Goal: Complete application form: Complete application form

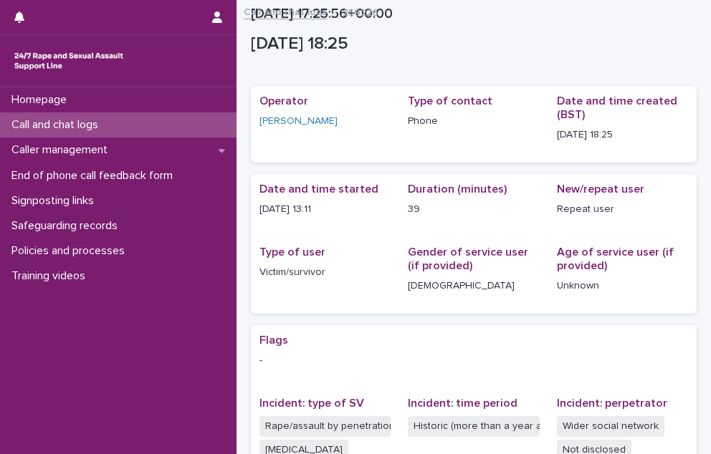
scroll to position [346, 0]
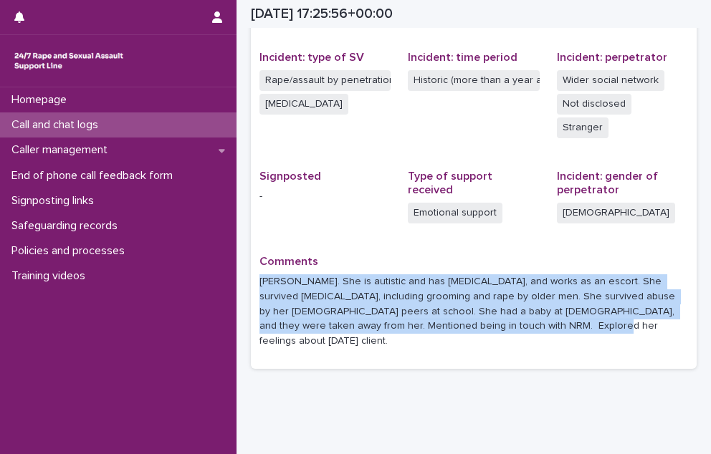
click at [135, 121] on div "Call and chat logs" at bounding box center [118, 124] width 236 height 25
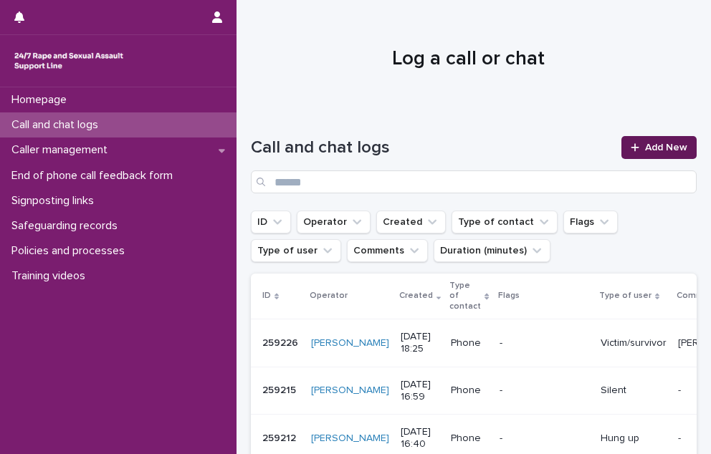
click at [645, 153] on link "Add New" at bounding box center [658, 147] width 75 height 23
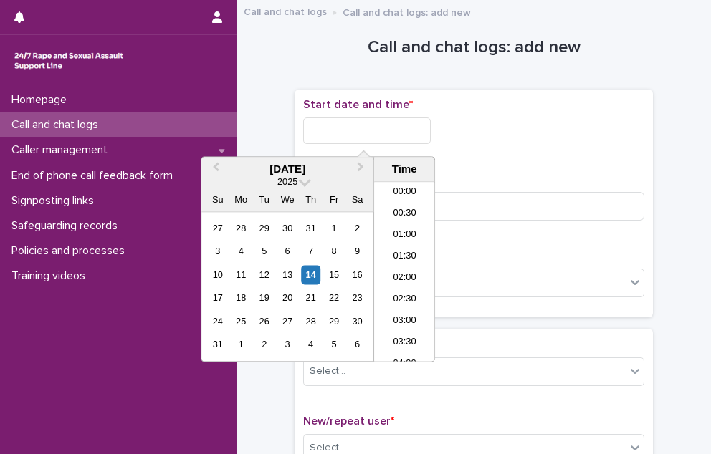
click at [408, 133] on input "text" at bounding box center [367, 131] width 128 height 27
drag, startPoint x: 583, startPoint y: 110, endPoint x: 575, endPoint y: 115, distance: 9.3
click at [575, 115] on div "Start date and time *" at bounding box center [473, 126] width 341 height 57
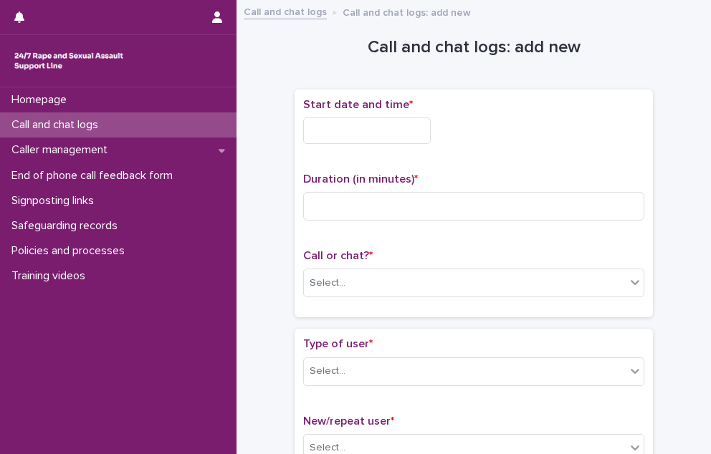
click at [363, 128] on input "text" at bounding box center [367, 131] width 128 height 27
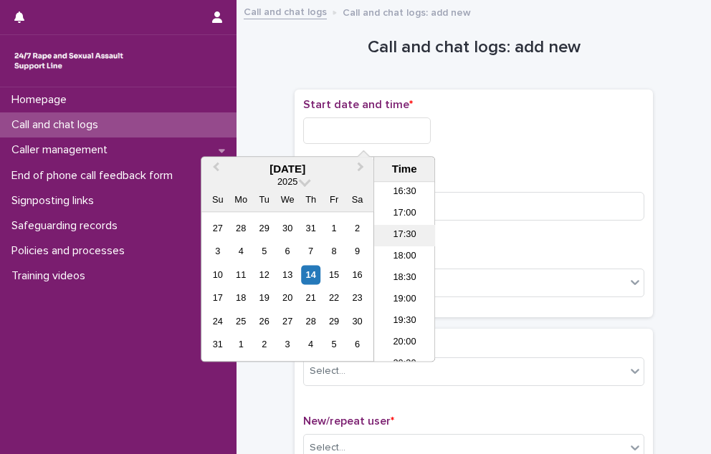
scroll to position [688, 0]
click at [396, 235] on li "17:00" at bounding box center [404, 236] width 61 height 21
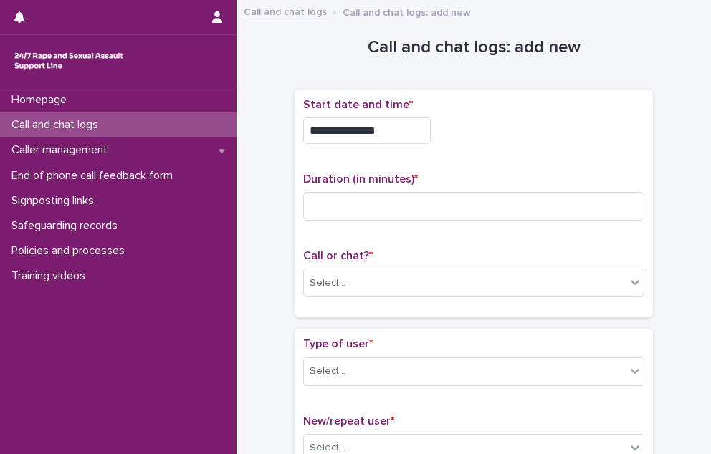
click at [393, 141] on input "**********" at bounding box center [367, 131] width 128 height 27
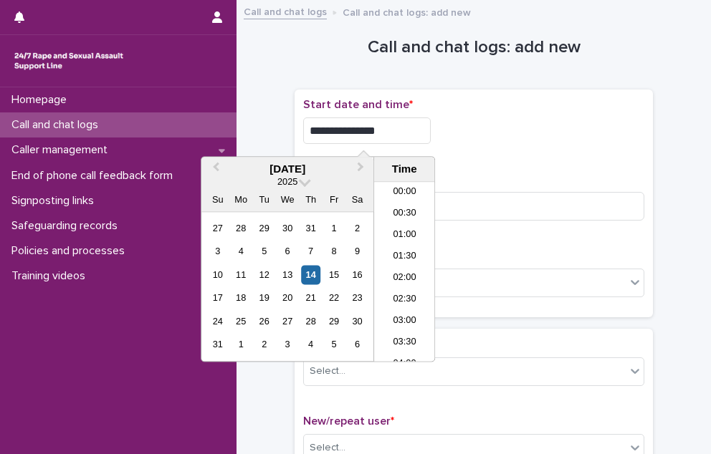
scroll to position [652, 0]
type input "**********"
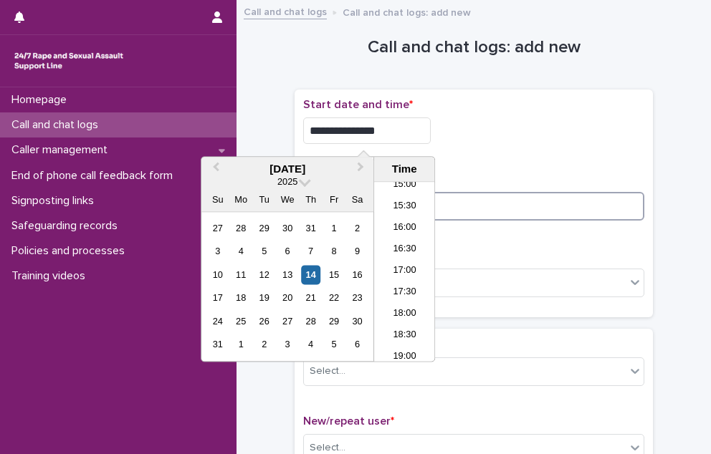
click at [489, 209] on input at bounding box center [473, 206] width 341 height 29
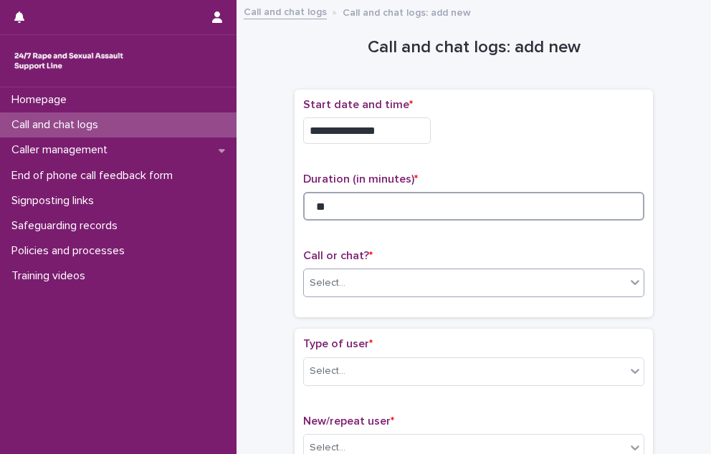
type input "**"
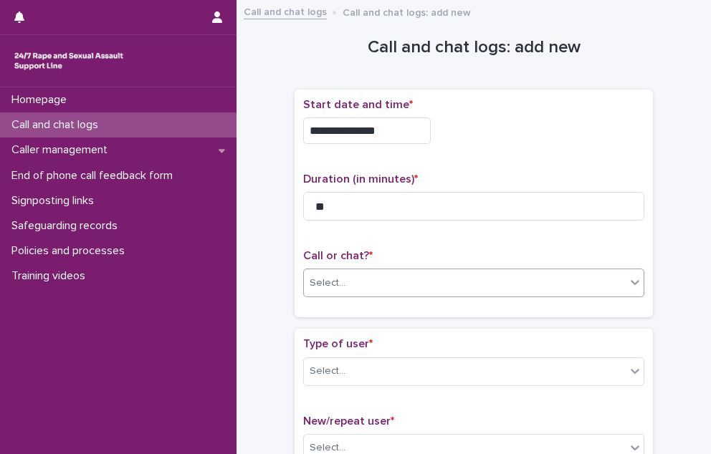
click at [449, 293] on div "Select..." at bounding box center [473, 283] width 341 height 29
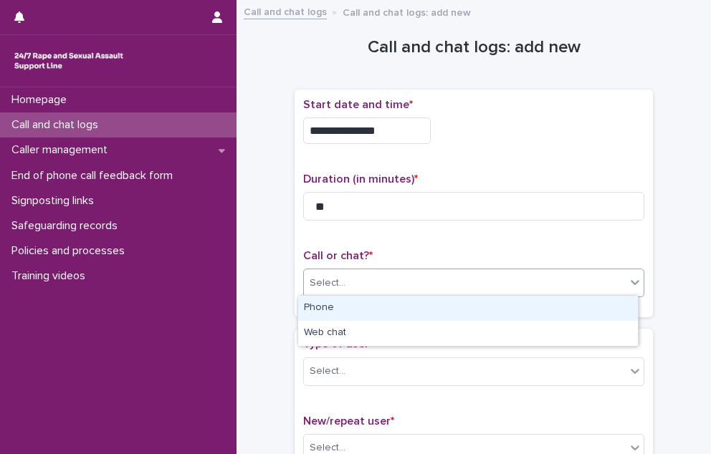
click at [444, 302] on div "Phone" at bounding box center [468, 308] width 340 height 25
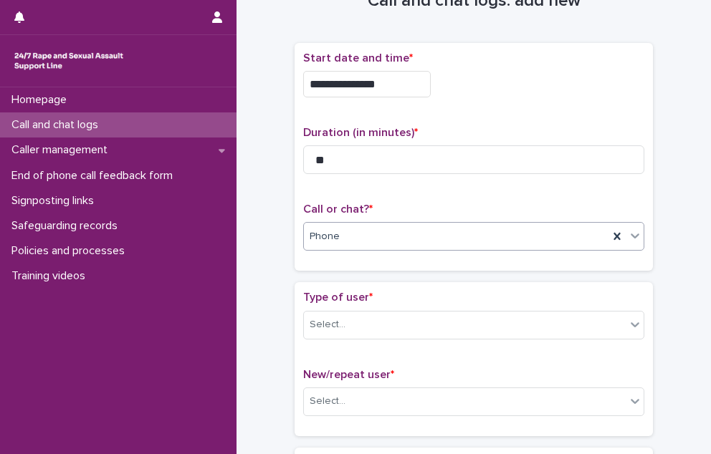
scroll to position [72, 0]
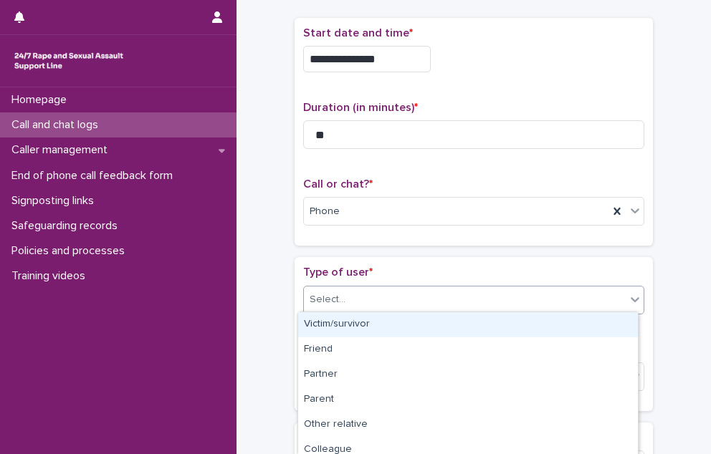
click at [417, 288] on div "Select..." at bounding box center [465, 300] width 322 height 24
click at [424, 325] on div "Victim/survivor" at bounding box center [468, 324] width 340 height 25
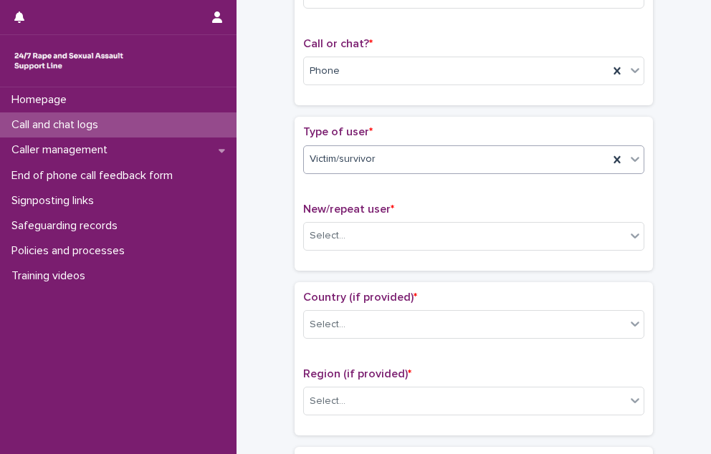
scroll to position [215, 0]
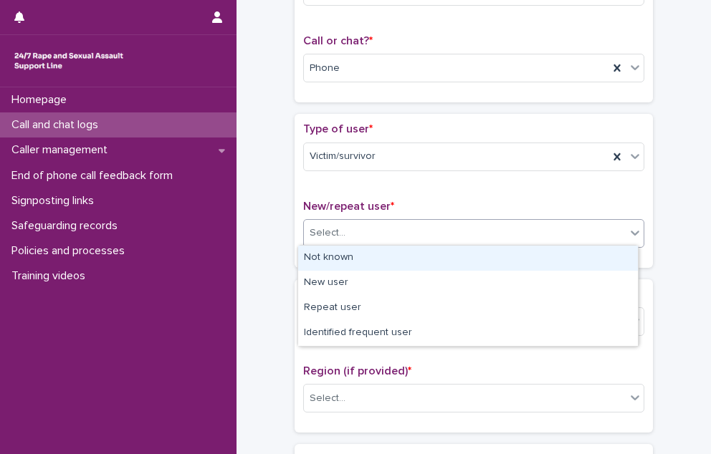
click at [425, 224] on div "Select..." at bounding box center [465, 233] width 322 height 24
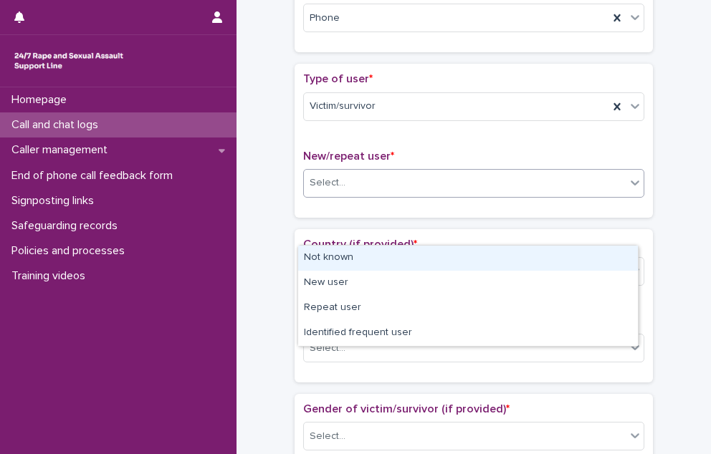
scroll to position [287, 0]
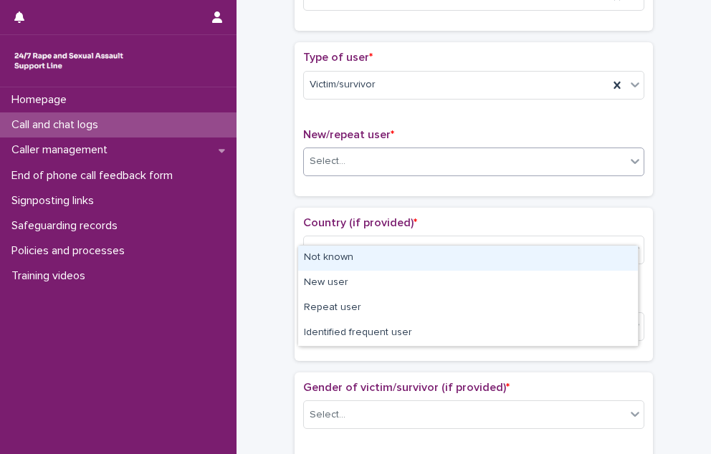
click at [321, 166] on div "Select..." at bounding box center [465, 162] width 322 height 24
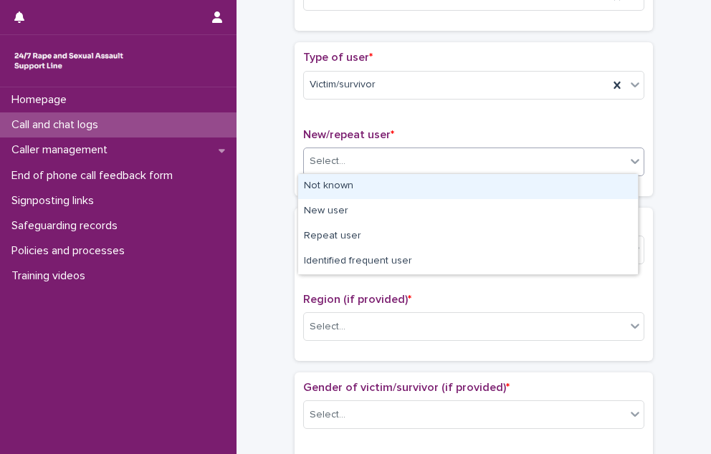
click at [321, 166] on div "Select..." at bounding box center [465, 162] width 322 height 24
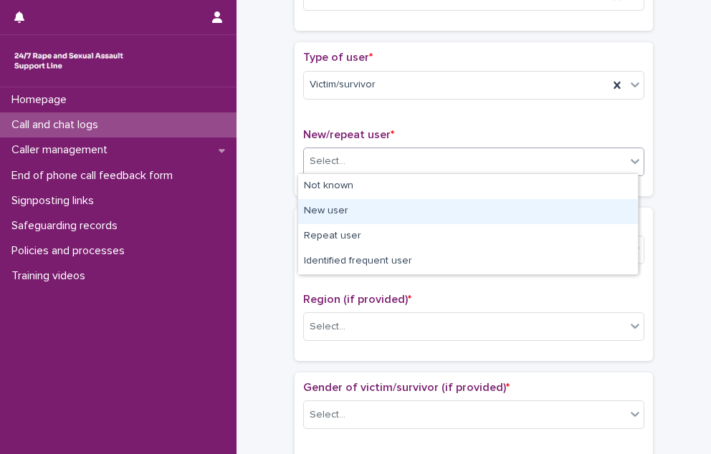
click at [330, 213] on div "New user" at bounding box center [468, 211] width 340 height 25
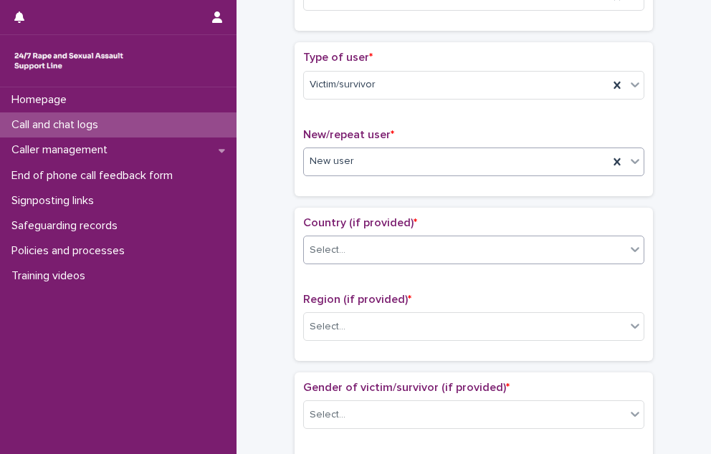
click at [347, 246] on input "text" at bounding box center [347, 250] width 1 height 14
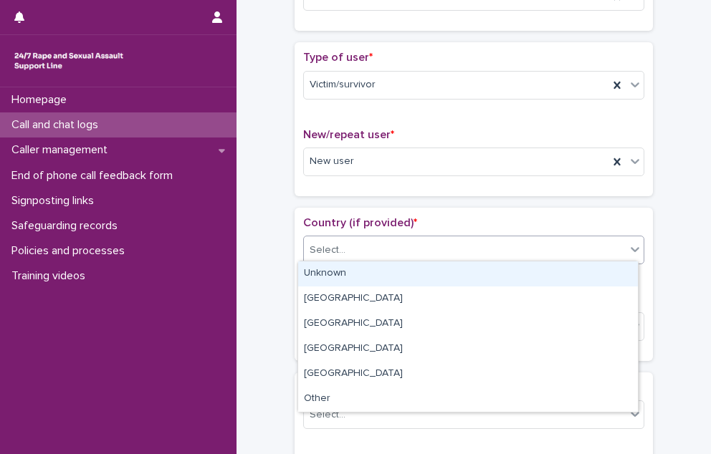
click at [335, 276] on div "Unknown" at bounding box center [468, 274] width 340 height 25
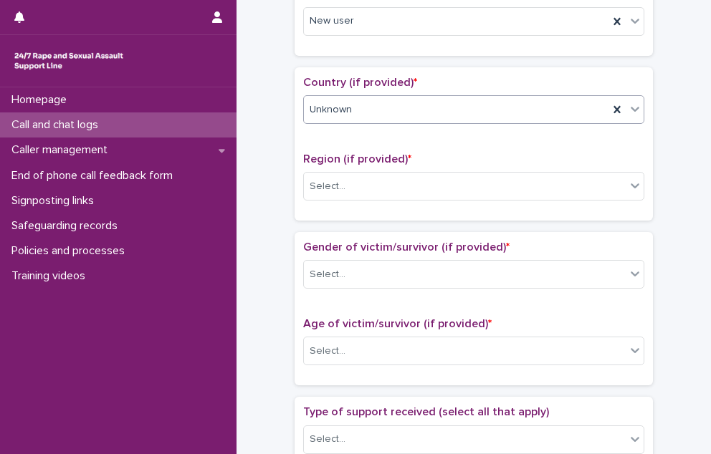
scroll to position [430, 0]
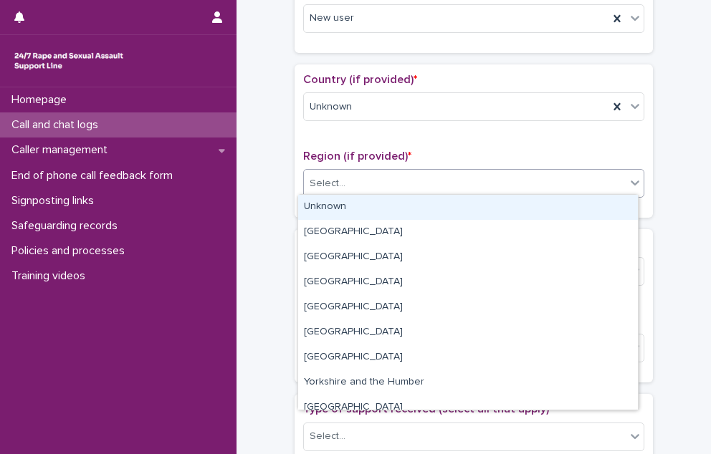
click at [337, 187] on div "Select..." at bounding box center [465, 184] width 322 height 24
click at [337, 214] on div "Unknown" at bounding box center [468, 207] width 340 height 25
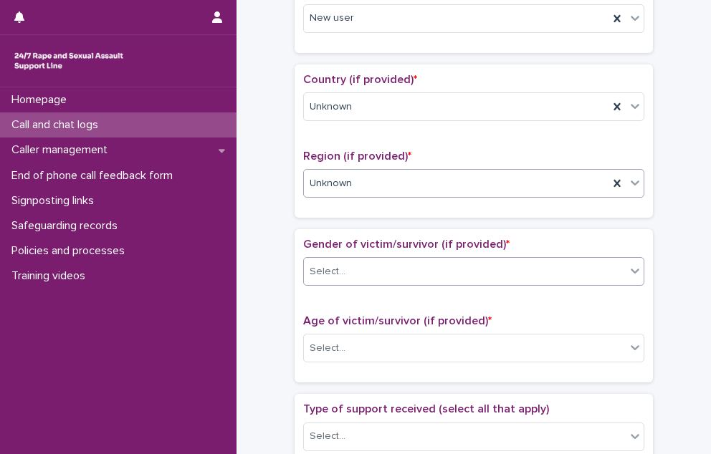
click at [377, 282] on body "**********" at bounding box center [355, 227] width 711 height 454
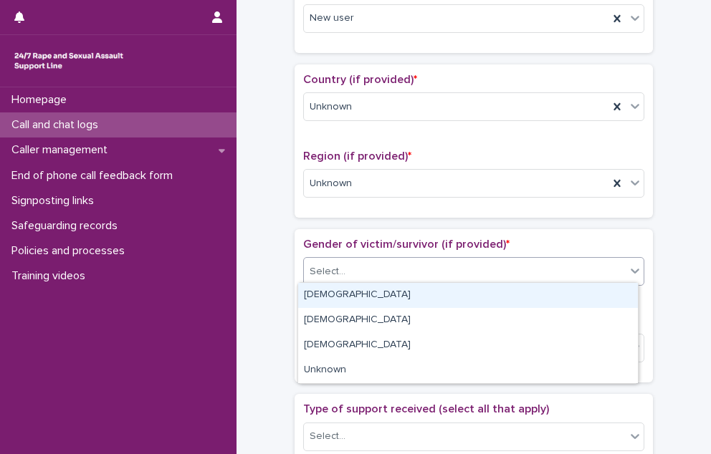
click at [367, 296] on div "[DEMOGRAPHIC_DATA]" at bounding box center [468, 295] width 340 height 25
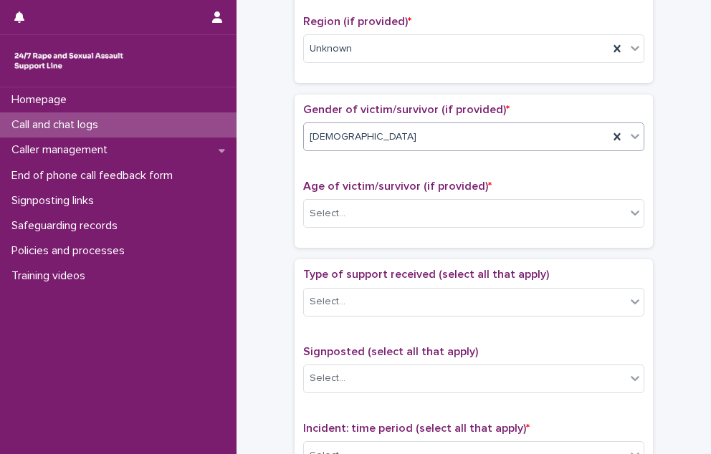
scroll to position [573, 0]
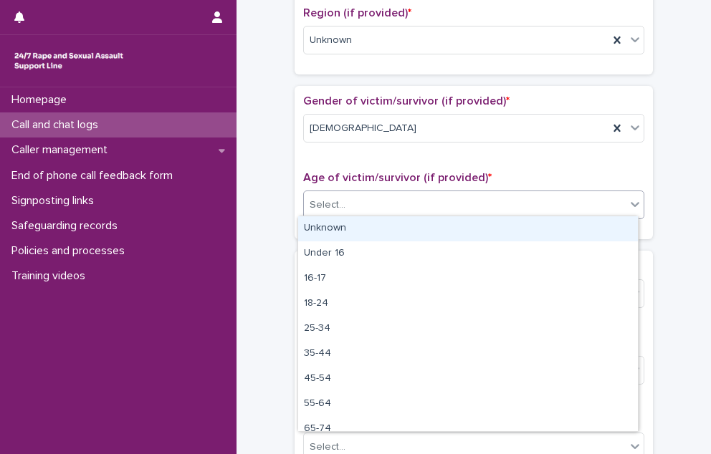
click at [368, 202] on div "Select..." at bounding box center [465, 205] width 322 height 24
click at [361, 221] on div "Unknown" at bounding box center [468, 228] width 340 height 25
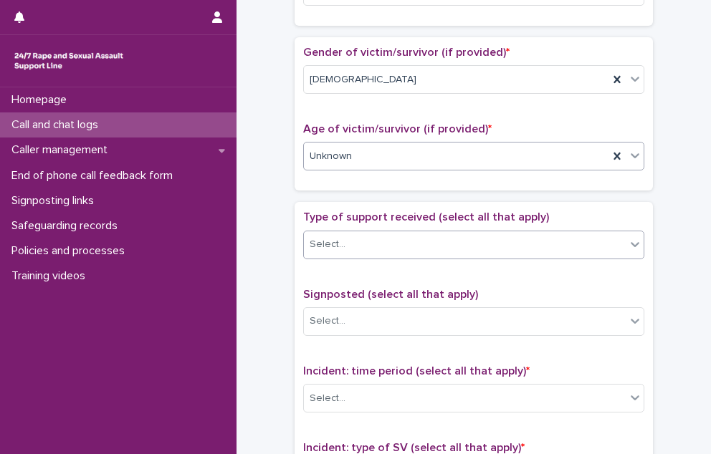
scroll to position [645, 0]
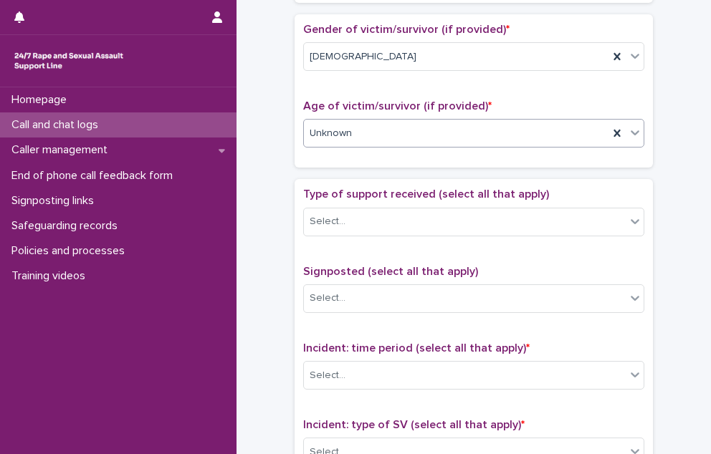
click at [375, 133] on div "Unknown" at bounding box center [456, 134] width 305 height 24
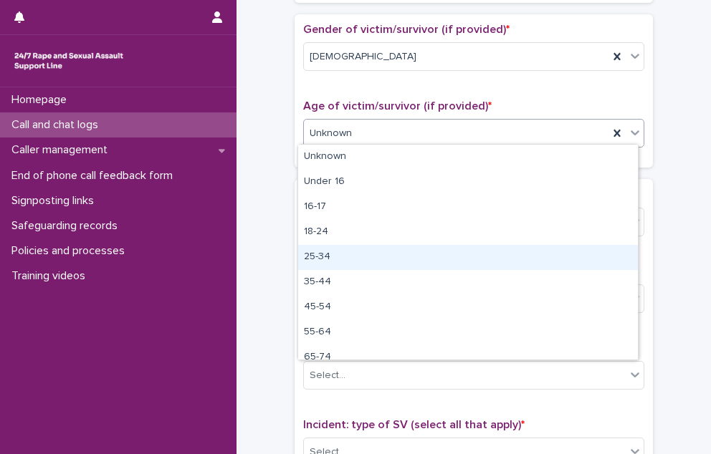
click at [345, 259] on div "25-34" at bounding box center [468, 257] width 340 height 25
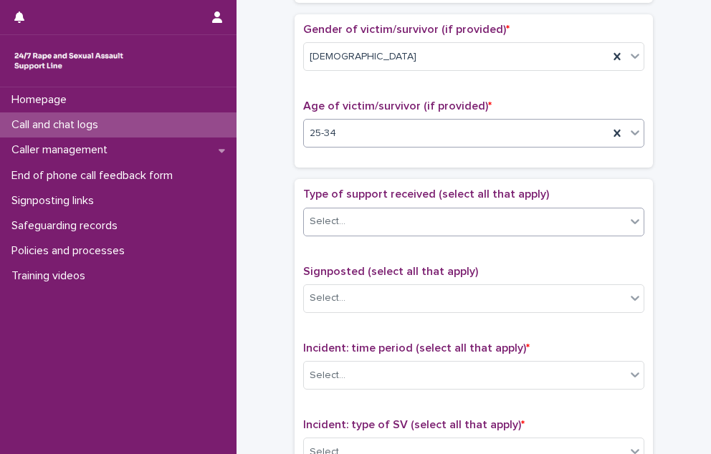
click at [353, 221] on div "Select..." at bounding box center [465, 222] width 322 height 24
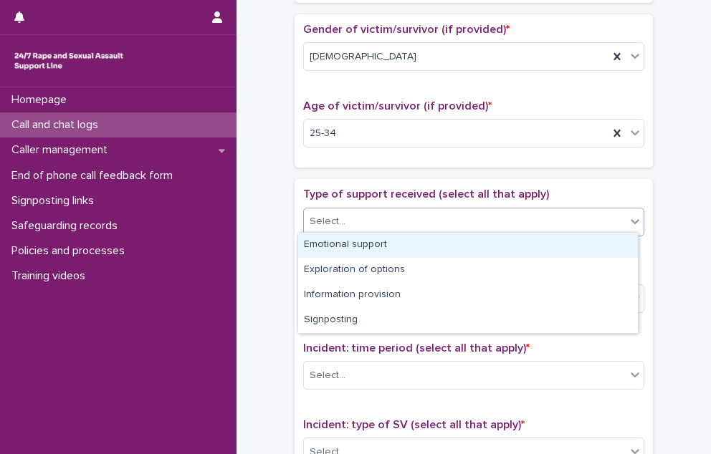
click at [346, 245] on div "Emotional support" at bounding box center [468, 245] width 340 height 25
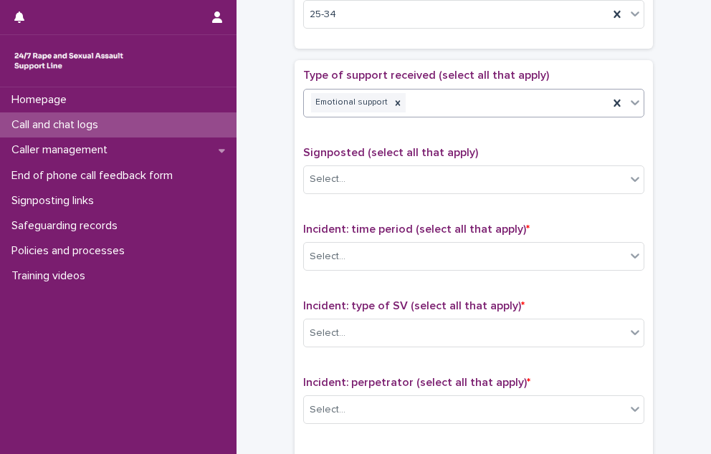
scroll to position [788, 0]
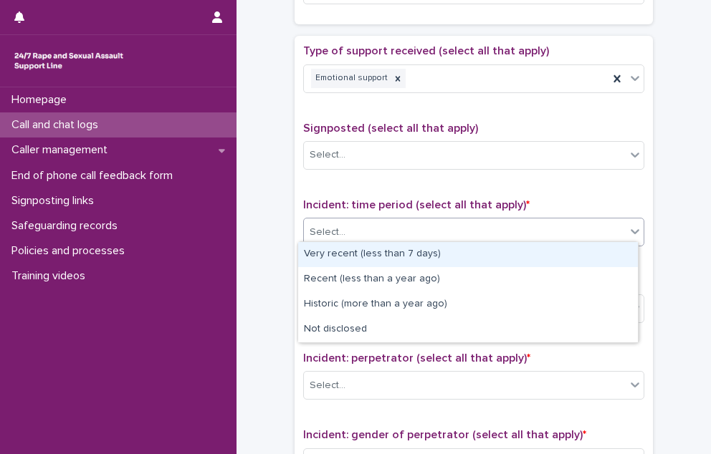
click at [387, 231] on div "Select..." at bounding box center [465, 233] width 322 height 24
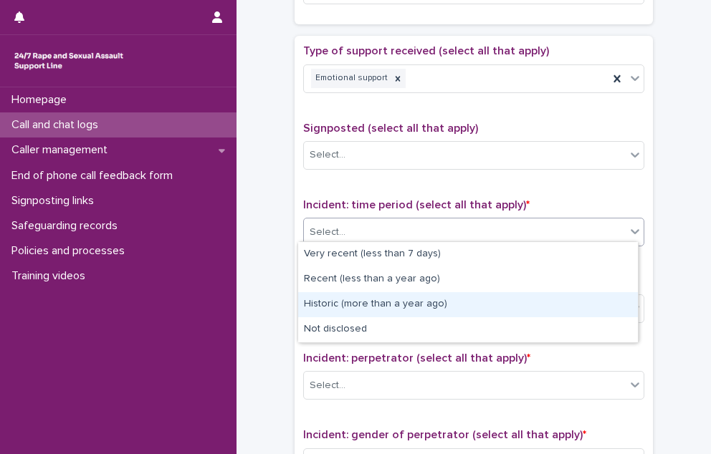
click at [370, 304] on div "Historic (more than a year ago)" at bounding box center [468, 304] width 340 height 25
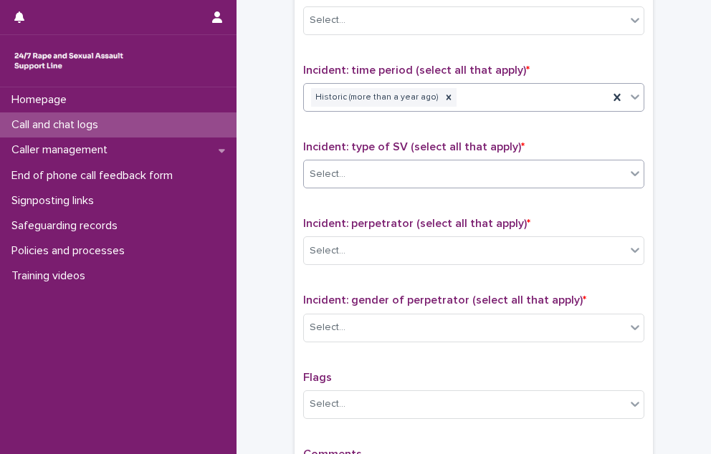
scroll to position [931, 0]
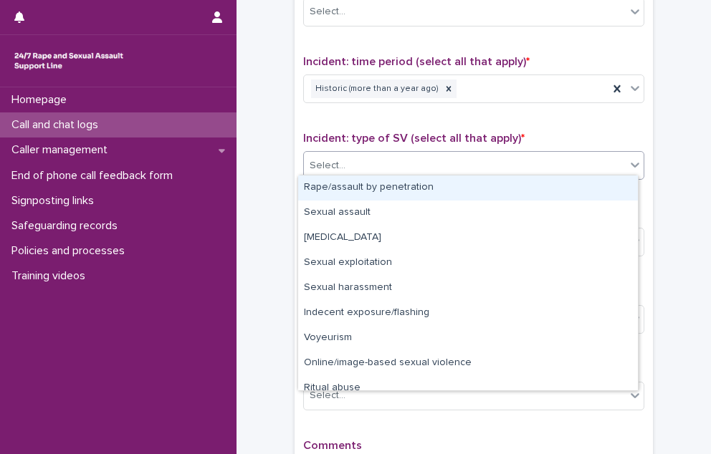
click at [444, 151] on div "Select..." at bounding box center [473, 165] width 341 height 29
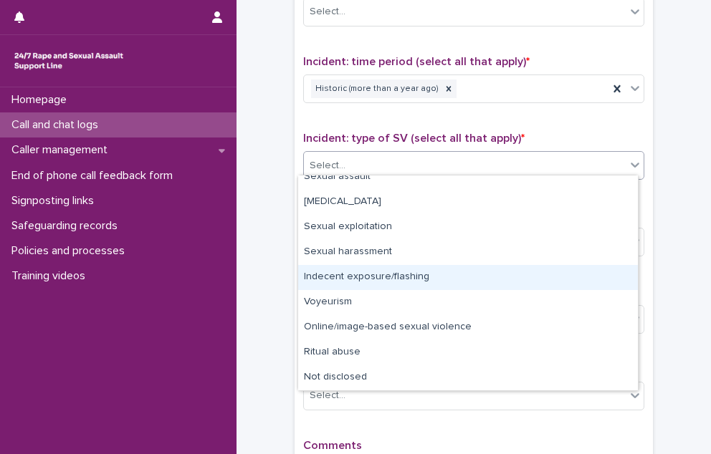
scroll to position [0, 0]
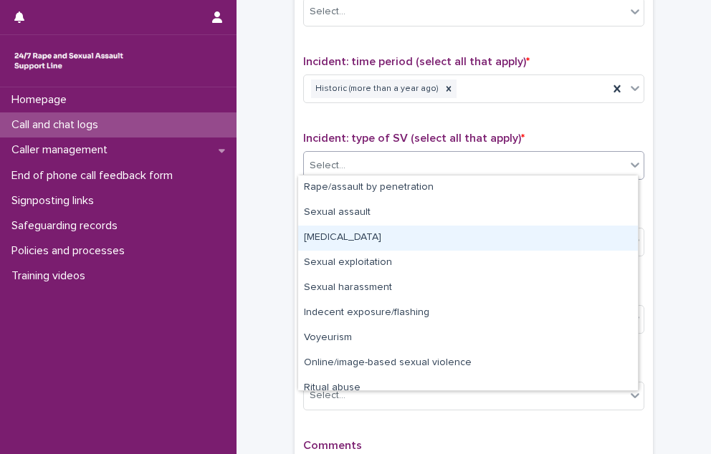
drag, startPoint x: 353, startPoint y: 254, endPoint x: 355, endPoint y: 239, distance: 16.0
click at [355, 239] on div "[MEDICAL_DATA]" at bounding box center [468, 238] width 340 height 25
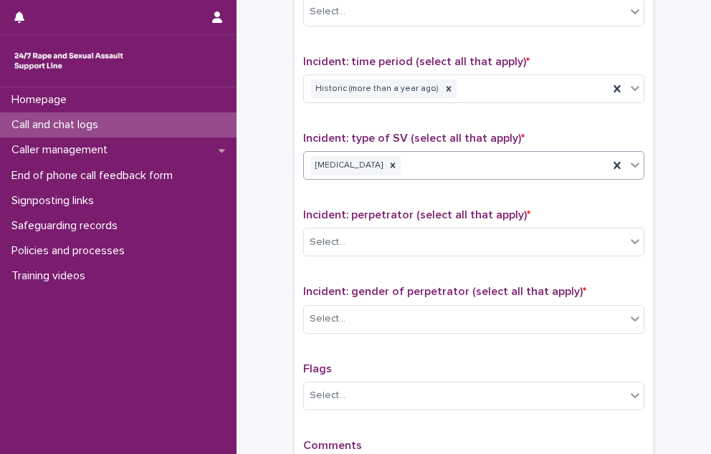
click at [493, 165] on div "[MEDICAL_DATA]" at bounding box center [456, 165] width 305 height 25
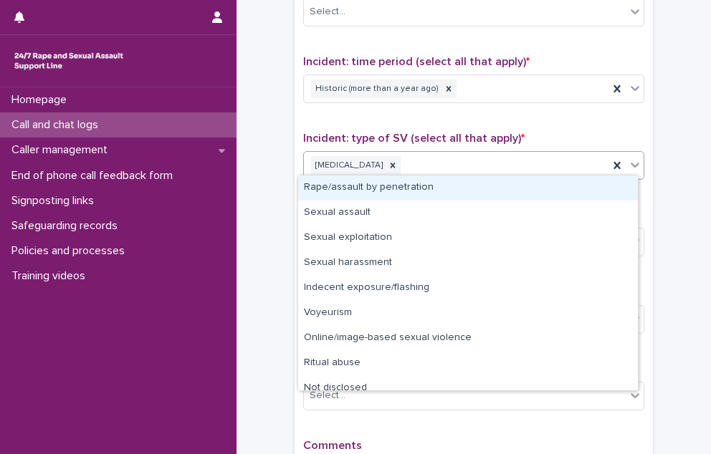
click at [456, 190] on div "Rape/assault by penetration" at bounding box center [468, 188] width 340 height 25
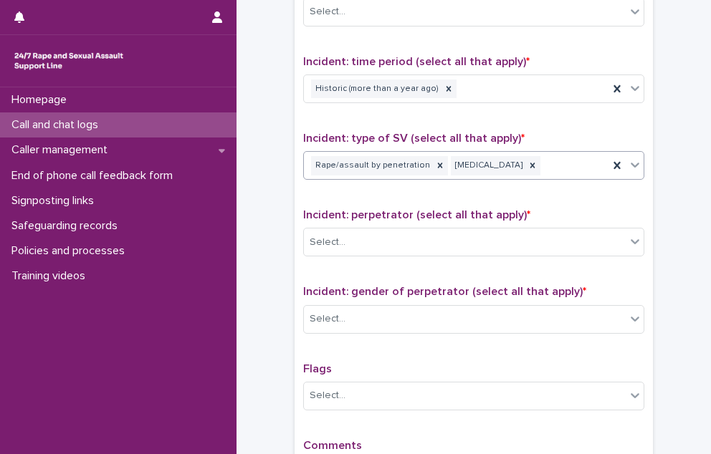
click at [570, 160] on div "Rape/assault by penetration [MEDICAL_DATA]" at bounding box center [456, 165] width 305 height 25
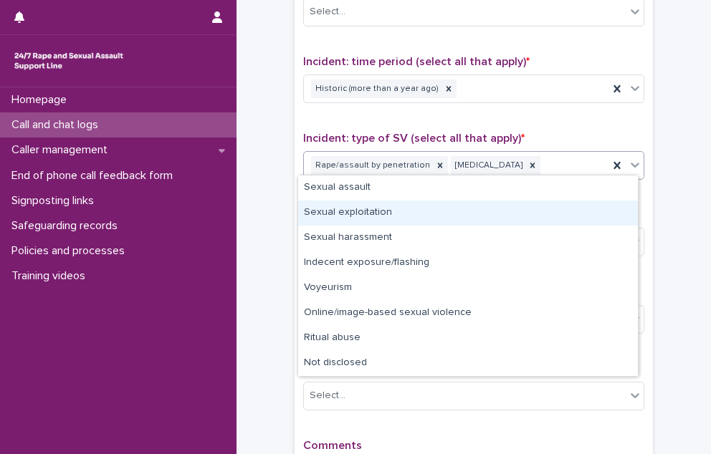
click at [461, 217] on div "Sexual exploitation" at bounding box center [468, 213] width 340 height 25
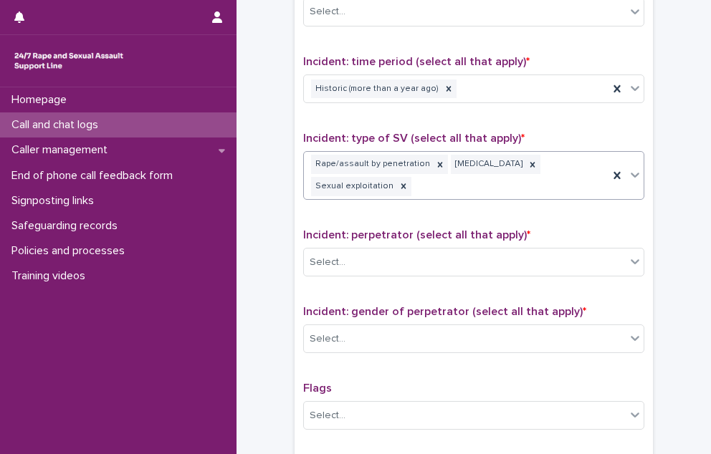
click at [573, 181] on div "Rape/assault by penetration [MEDICAL_DATA] Sexual exploitation" at bounding box center [456, 175] width 305 height 47
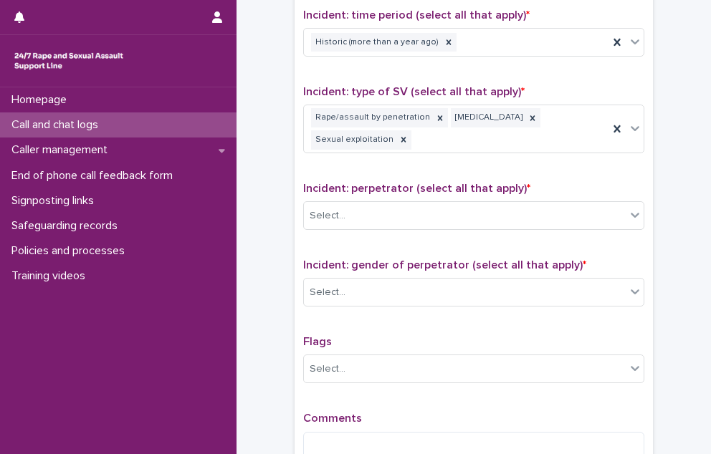
scroll to position [1003, 0]
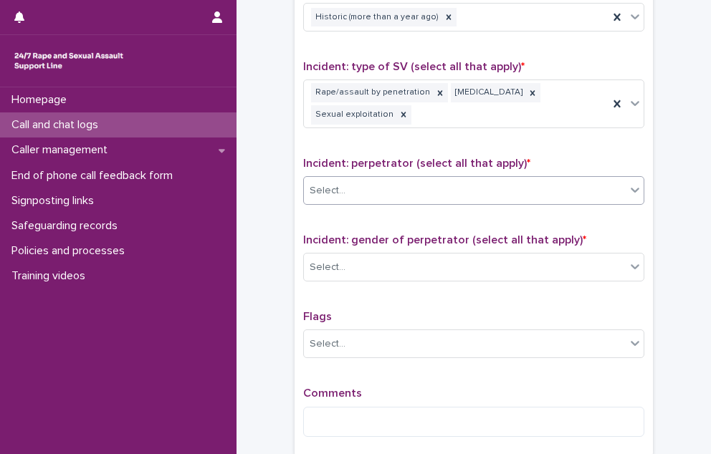
click at [334, 193] on div "Select..." at bounding box center [465, 191] width 322 height 24
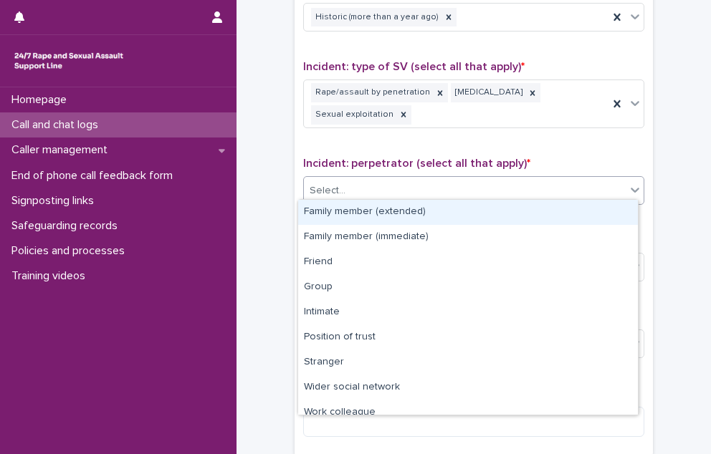
drag, startPoint x: 355, startPoint y: 224, endPoint x: 356, endPoint y: 216, distance: 7.9
click at [356, 216] on div "Family member (extended)" at bounding box center [468, 212] width 340 height 25
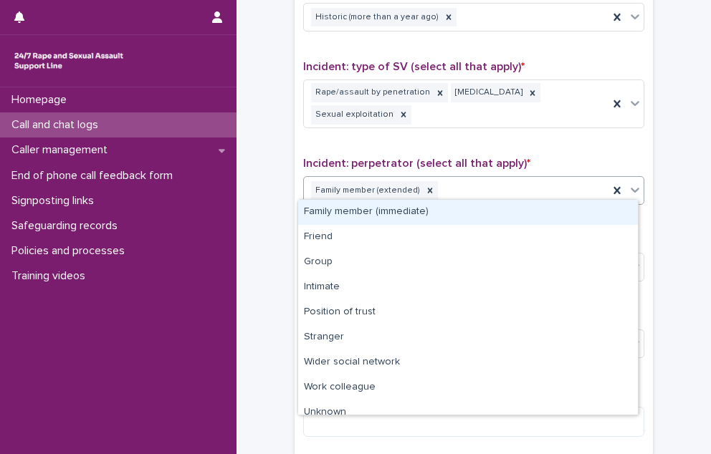
click at [516, 187] on div "Family member (extended)" at bounding box center [456, 190] width 305 height 25
click at [489, 216] on div "Family member (immediate)" at bounding box center [468, 212] width 340 height 25
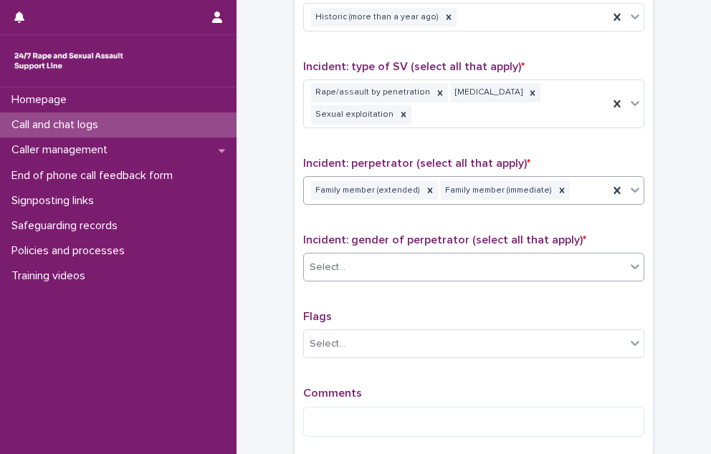
click at [391, 264] on div "Select..." at bounding box center [465, 268] width 322 height 24
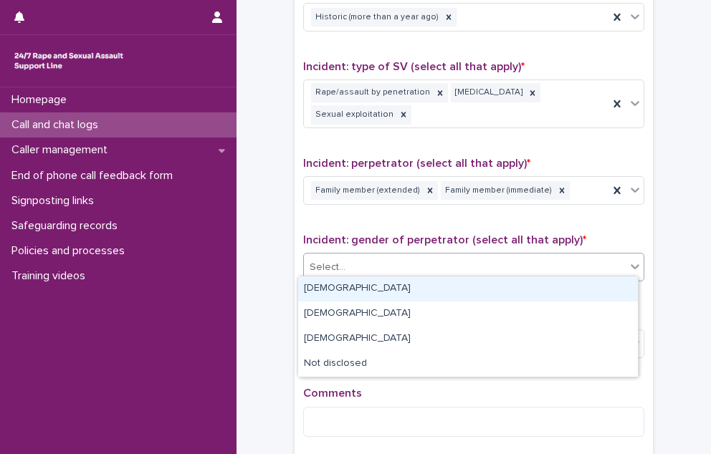
click at [393, 284] on div "[DEMOGRAPHIC_DATA]" at bounding box center [468, 289] width 340 height 25
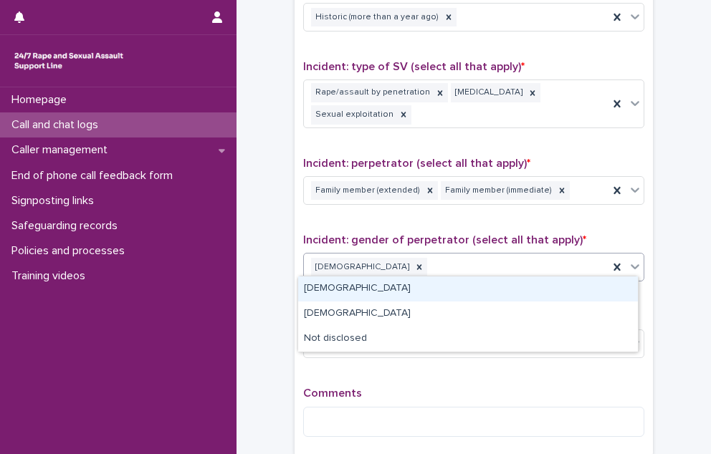
click at [479, 266] on div "[DEMOGRAPHIC_DATA]" at bounding box center [456, 267] width 305 height 25
click at [461, 281] on div "[DEMOGRAPHIC_DATA]" at bounding box center [468, 289] width 340 height 25
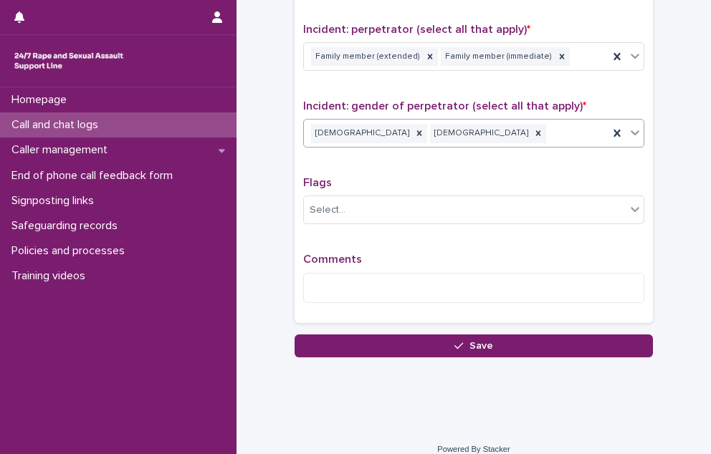
scroll to position [1146, 0]
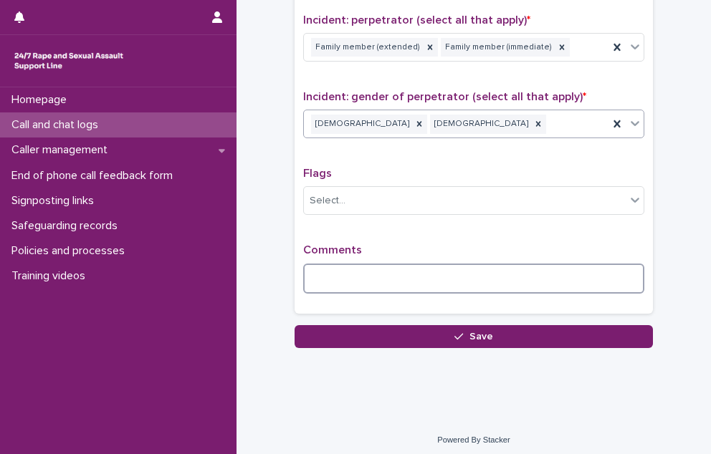
click at [459, 280] on textarea at bounding box center [473, 279] width 341 height 31
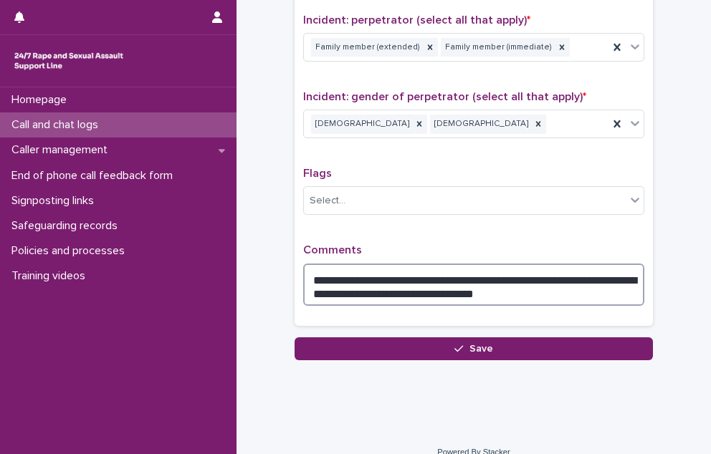
click at [537, 283] on textarea "**********" at bounding box center [473, 285] width 341 height 43
click at [332, 286] on textarea "**********" at bounding box center [473, 285] width 341 height 43
click at [625, 277] on textarea "**********" at bounding box center [473, 285] width 341 height 43
click at [618, 282] on textarea "**********" at bounding box center [473, 285] width 341 height 43
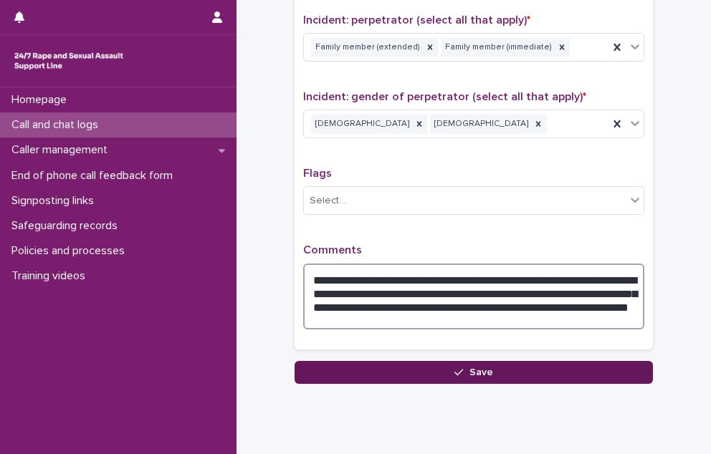
type textarea "**********"
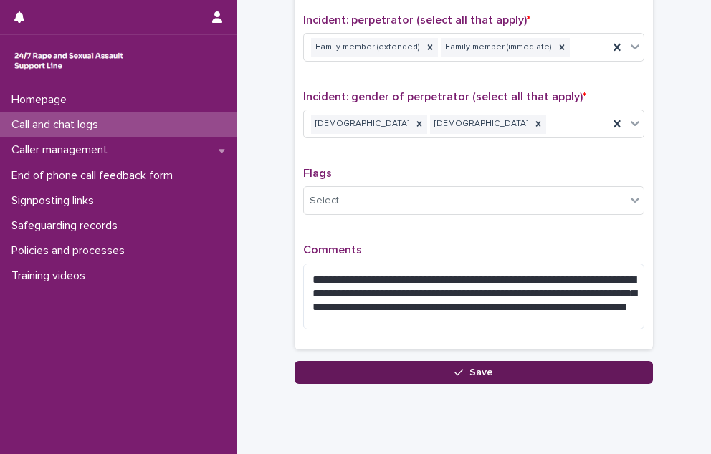
click at [436, 376] on button "Save" at bounding box center [473, 372] width 358 height 23
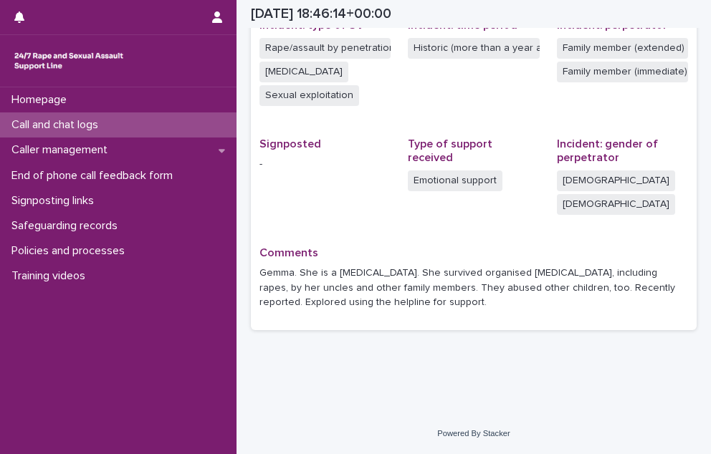
scroll to position [355, 0]
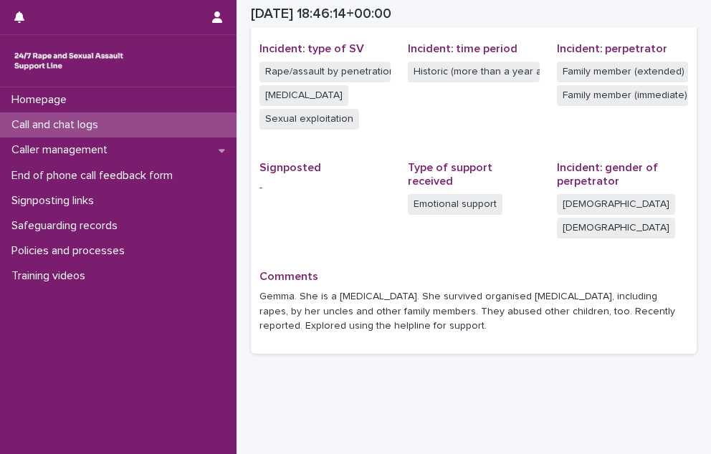
click at [77, 121] on p "Call and chat logs" at bounding box center [58, 125] width 104 height 14
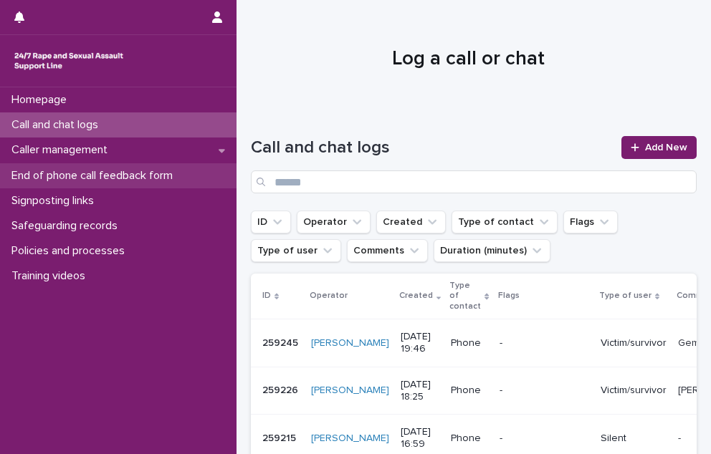
click at [72, 183] on div "End of phone call feedback form" at bounding box center [118, 175] width 236 height 25
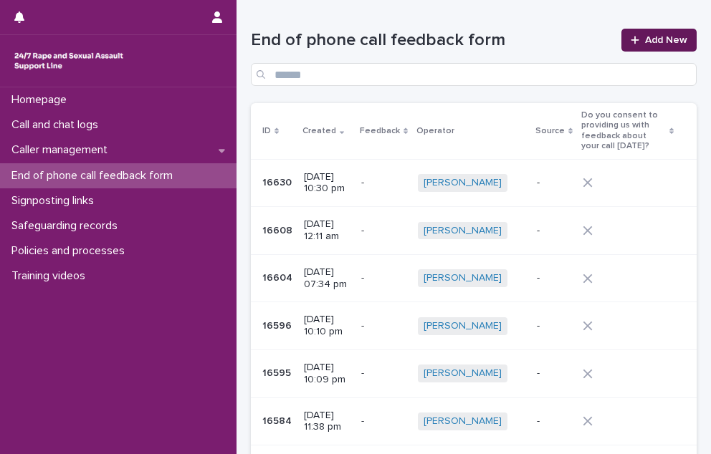
click at [659, 47] on link "Add New" at bounding box center [658, 40] width 75 height 23
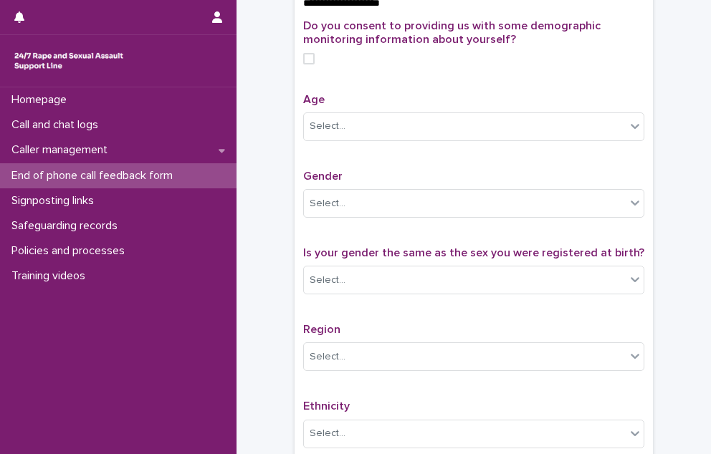
scroll to position [573, 0]
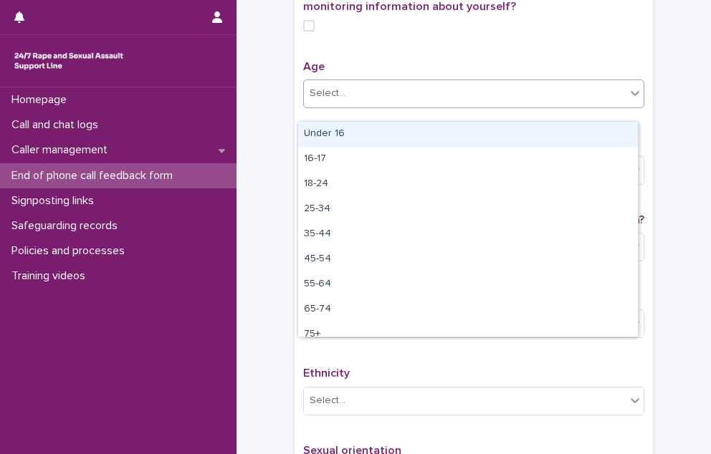
click at [455, 103] on div "Select..." at bounding box center [465, 94] width 322 height 24
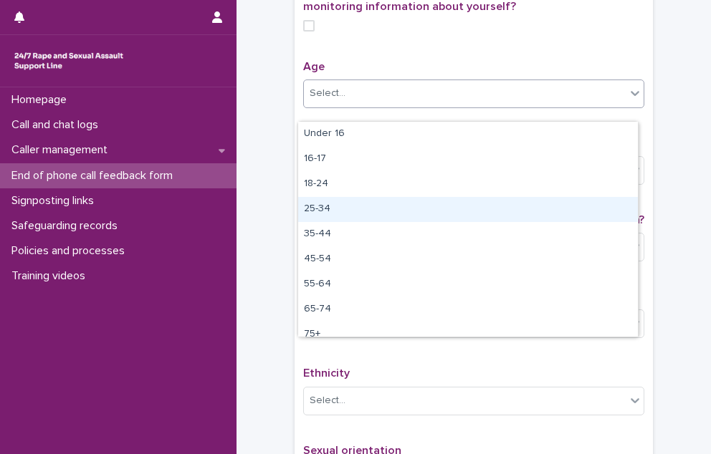
click at [396, 198] on div "25-34" at bounding box center [468, 209] width 340 height 25
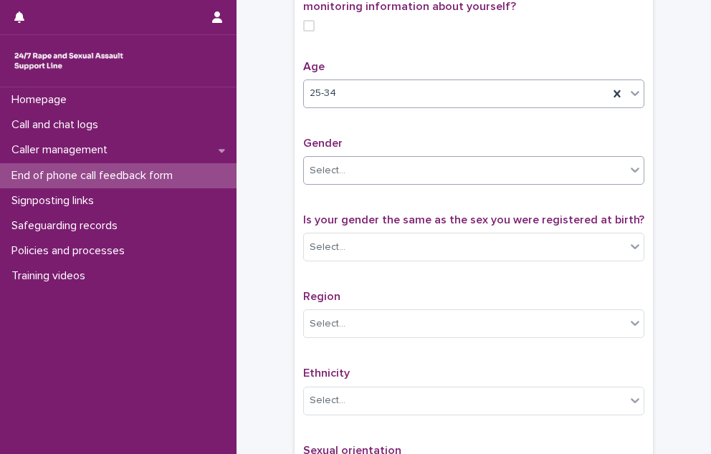
click at [397, 183] on div "Select..." at bounding box center [465, 171] width 322 height 24
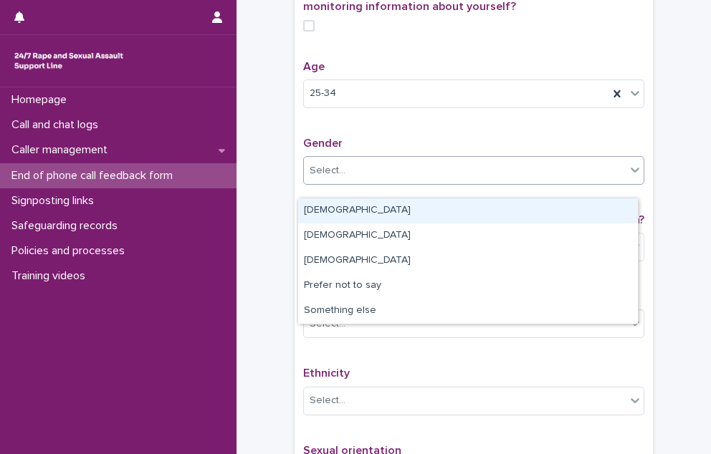
click at [392, 207] on div "[DEMOGRAPHIC_DATA]" at bounding box center [468, 210] width 340 height 25
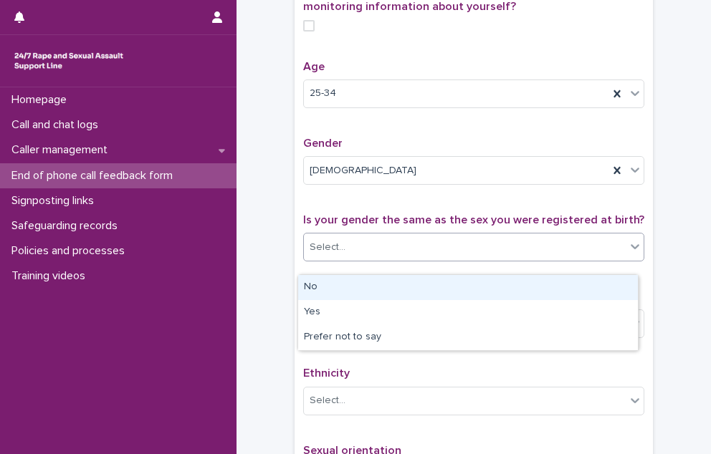
click at [384, 259] on div "Select..." at bounding box center [465, 248] width 322 height 24
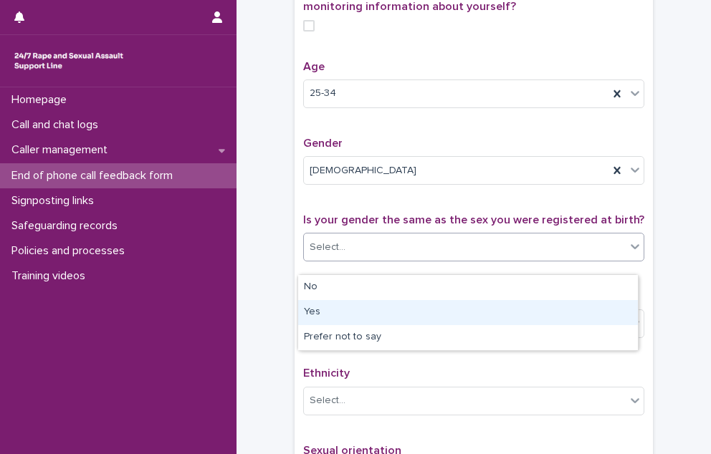
click at [381, 312] on div "Yes" at bounding box center [468, 312] width 340 height 25
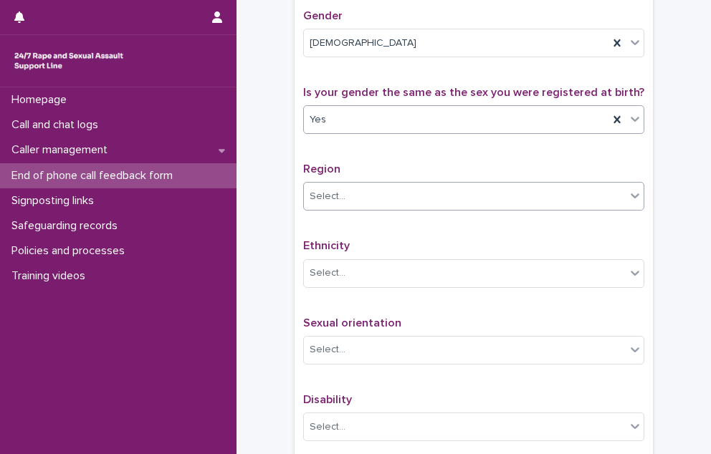
scroll to position [716, 0]
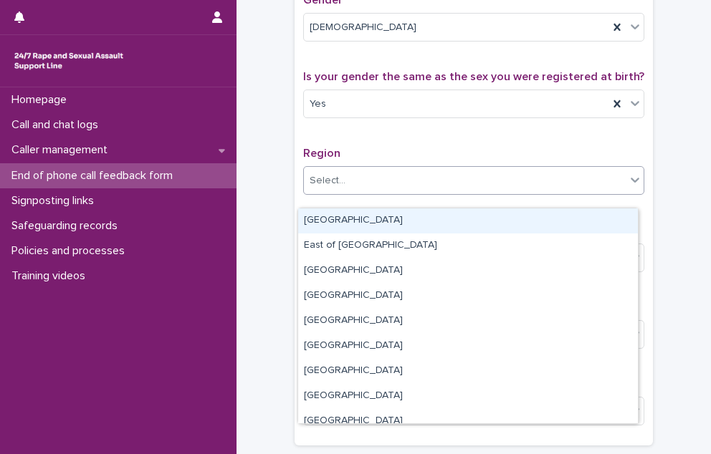
click at [372, 193] on div "Select..." at bounding box center [465, 181] width 322 height 24
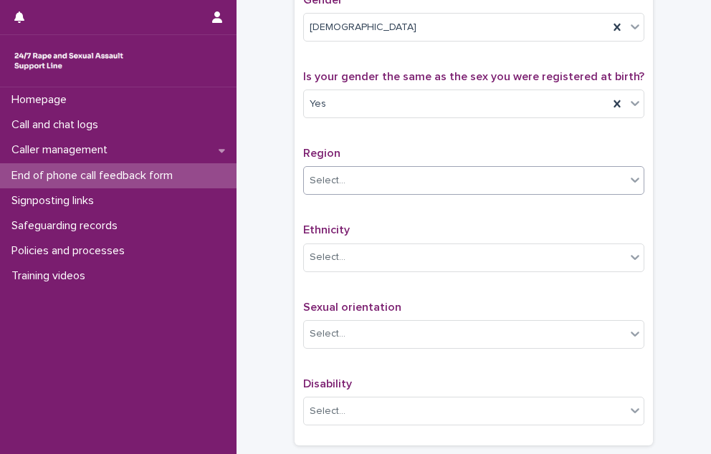
click at [372, 193] on div "Select..." at bounding box center [465, 181] width 322 height 24
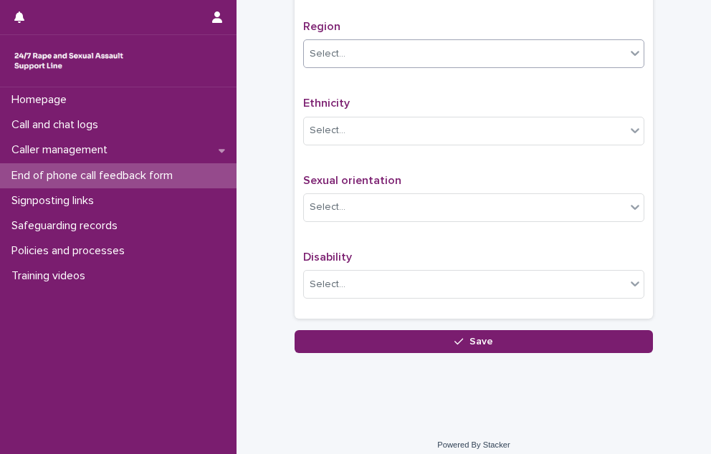
scroll to position [860, 0]
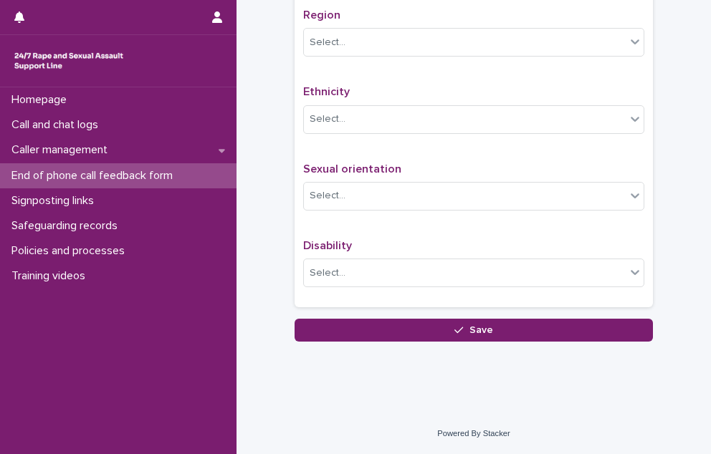
click at [350, 340] on button "Save" at bounding box center [473, 330] width 358 height 23
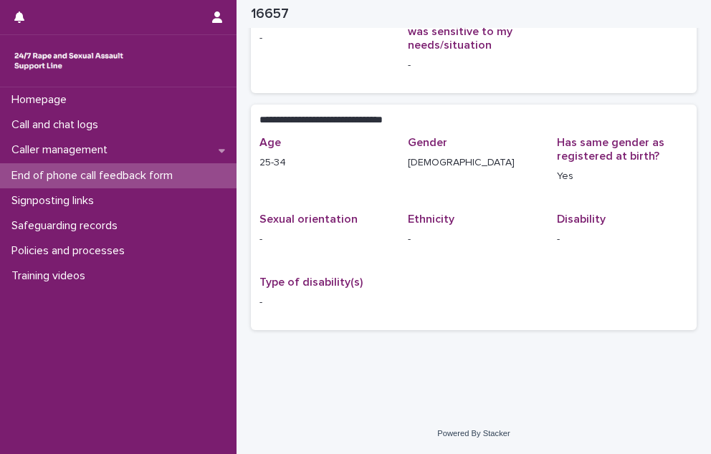
scroll to position [220, 0]
click at [57, 169] on p "End of phone call feedback form" at bounding box center [95, 176] width 178 height 14
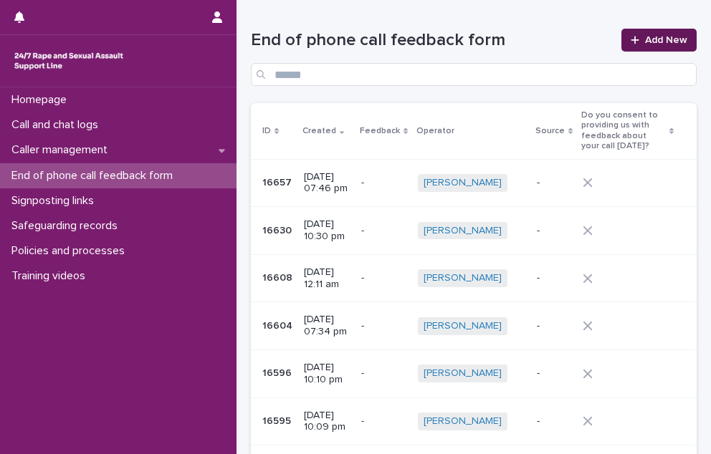
click at [645, 32] on link "Add New" at bounding box center [658, 40] width 75 height 23
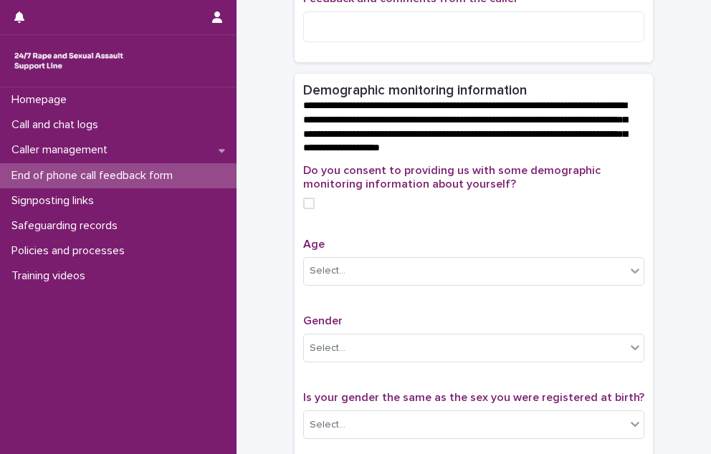
scroll to position [502, 0]
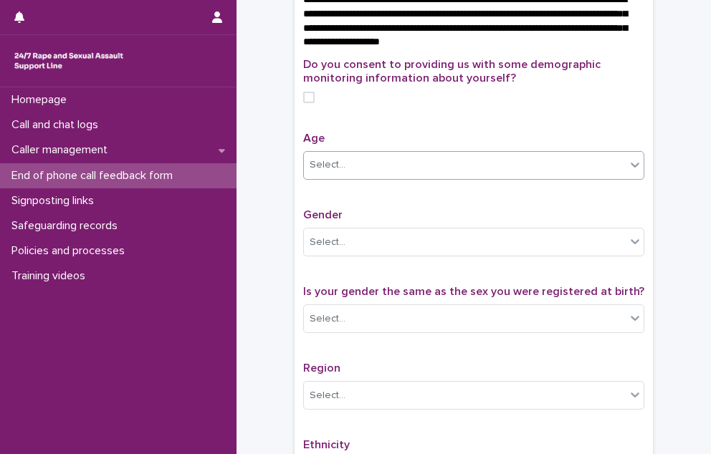
click at [415, 177] on div "Select..." at bounding box center [465, 165] width 322 height 24
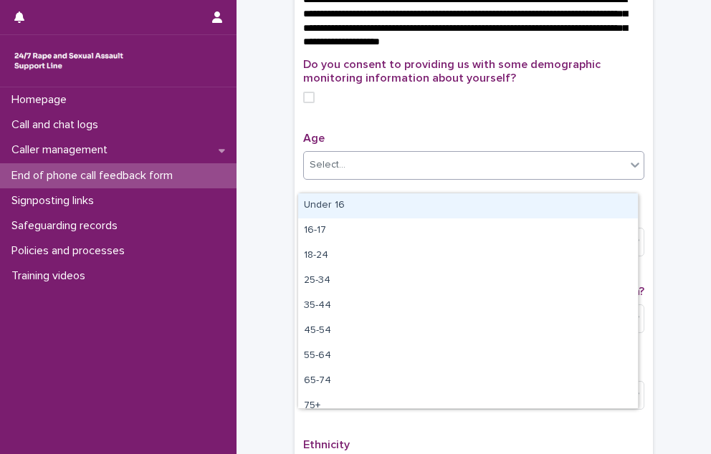
click at [416, 177] on div "Select..." at bounding box center [465, 165] width 322 height 24
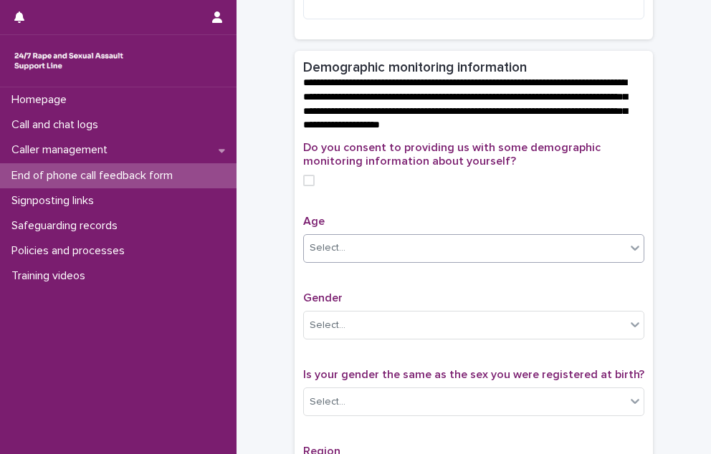
scroll to position [573, 0]
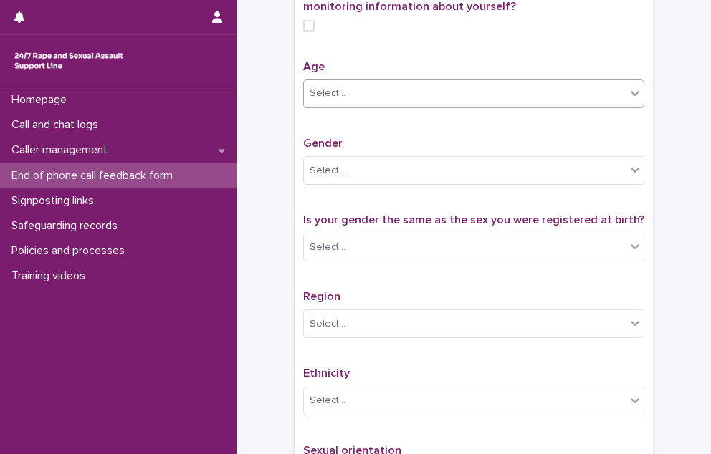
click at [410, 105] on div "Select..." at bounding box center [465, 94] width 322 height 24
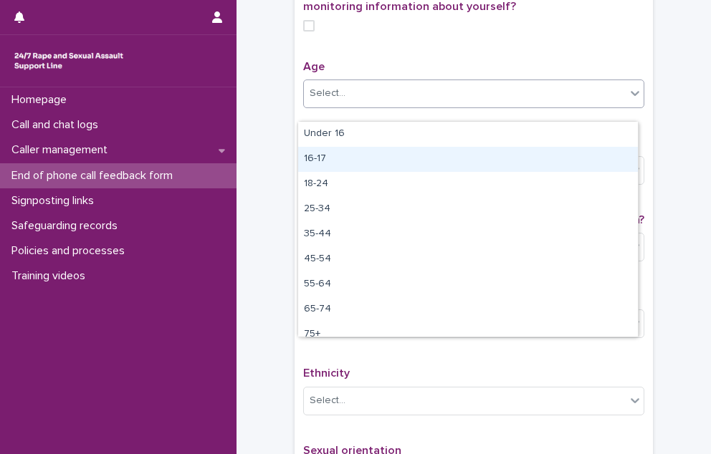
click at [284, 163] on div "**********" at bounding box center [474, 29] width 446 height 1188
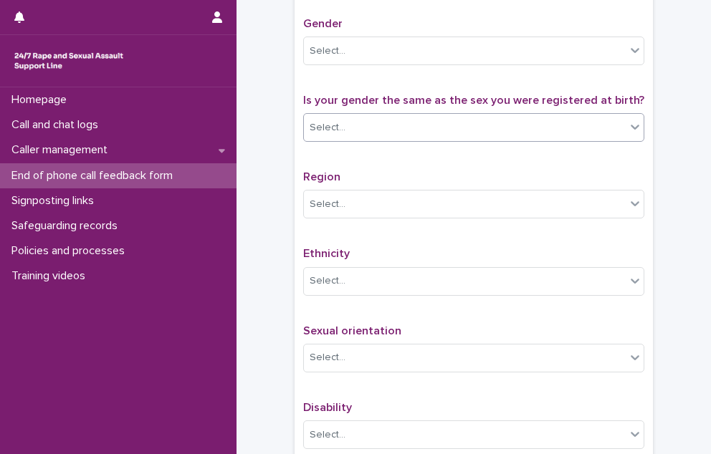
scroll to position [716, 0]
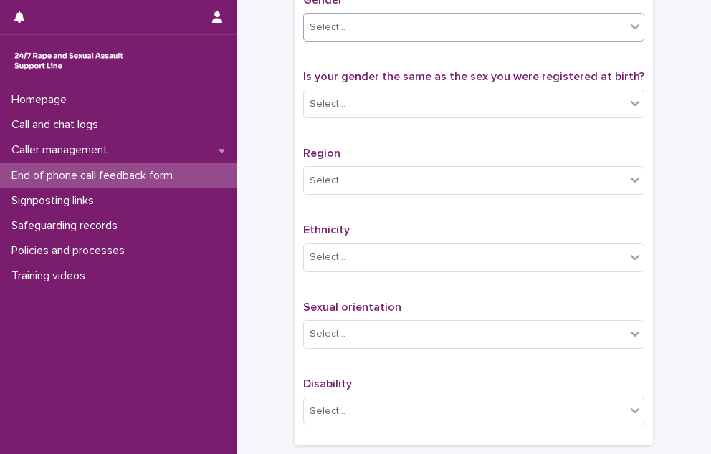
click at [357, 39] on div "Select..." at bounding box center [465, 28] width 322 height 24
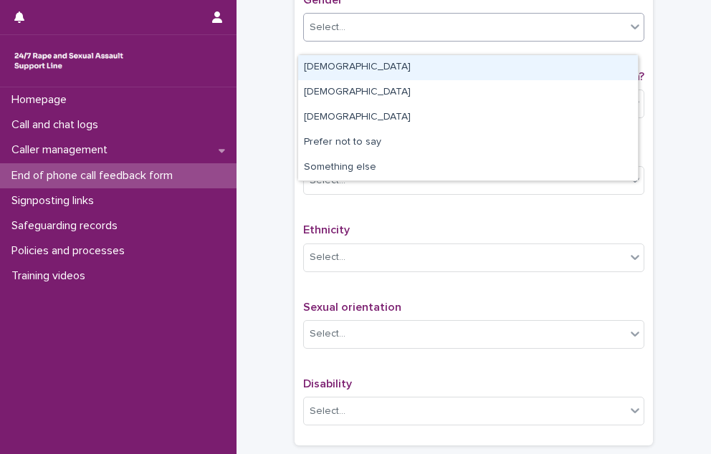
click at [349, 69] on div "[DEMOGRAPHIC_DATA]" at bounding box center [468, 67] width 340 height 25
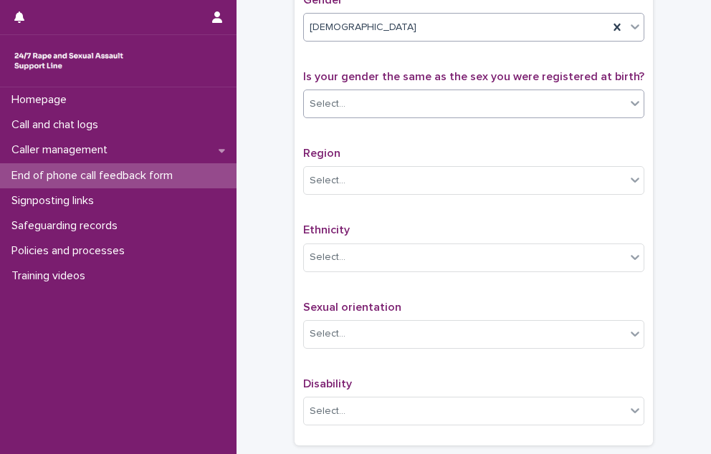
click at [342, 112] on div "Select..." at bounding box center [465, 104] width 322 height 24
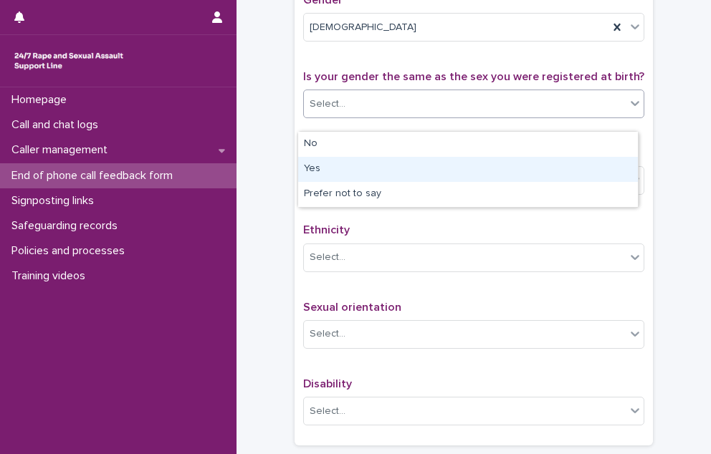
click at [331, 171] on div "Yes" at bounding box center [468, 169] width 340 height 25
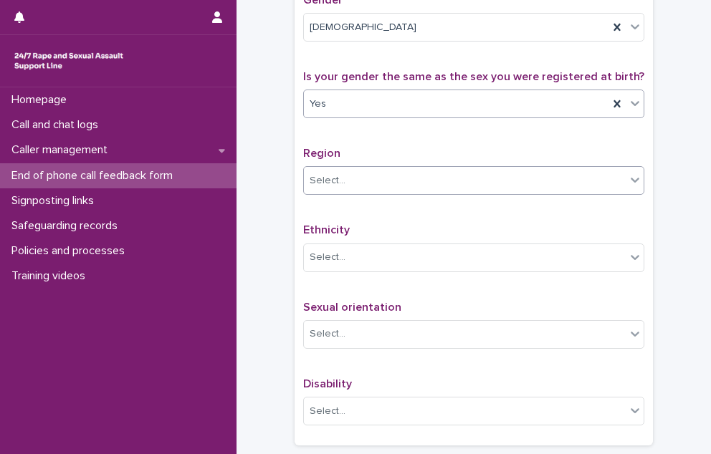
click at [350, 193] on div "Select..." at bounding box center [465, 181] width 322 height 24
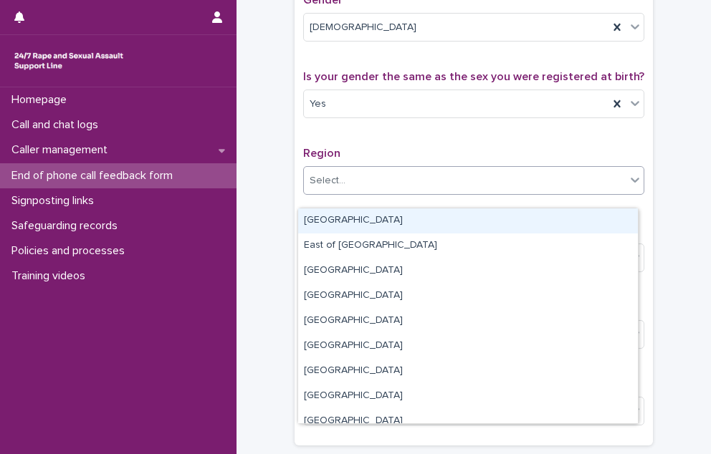
click at [350, 193] on div "Select..." at bounding box center [465, 181] width 322 height 24
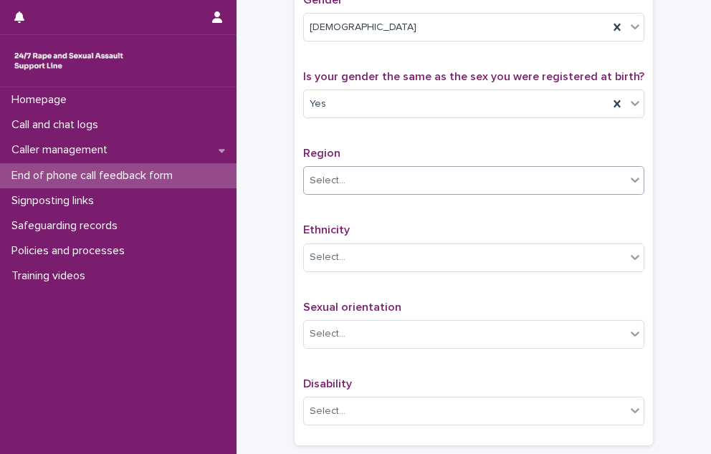
click at [345, 192] on div "Select..." at bounding box center [465, 181] width 322 height 24
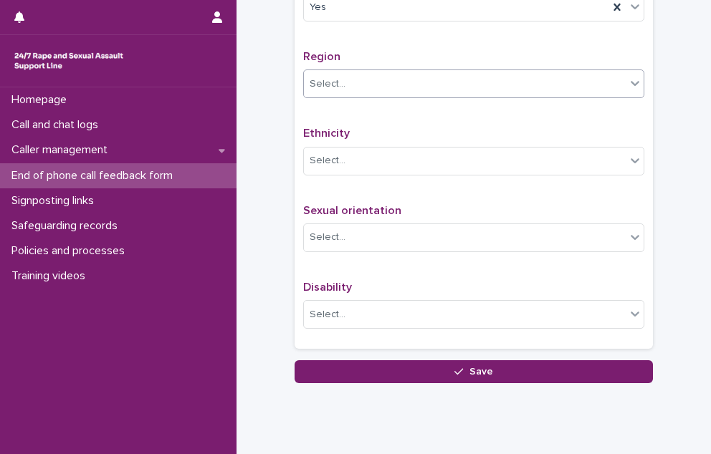
scroll to position [860, 0]
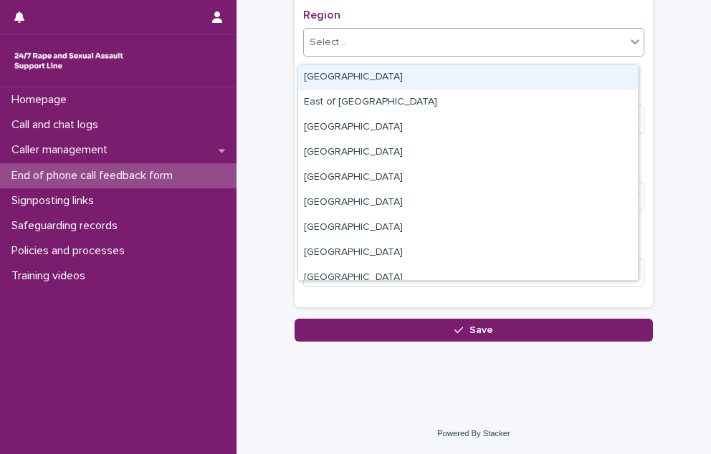
click at [380, 44] on div "Select..." at bounding box center [465, 43] width 322 height 24
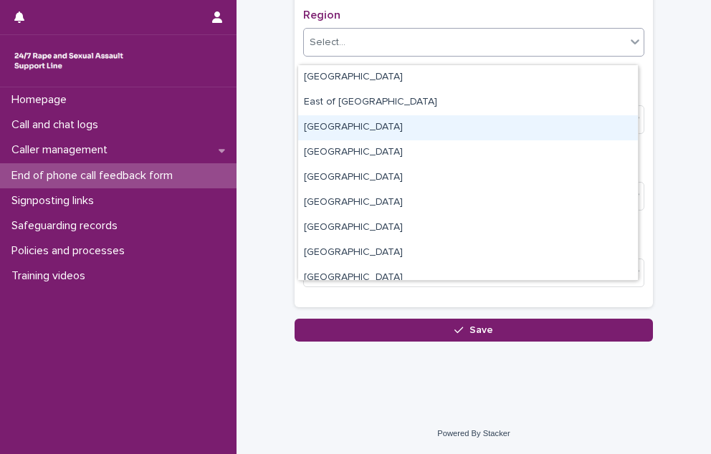
click at [301, 131] on div "[GEOGRAPHIC_DATA]" at bounding box center [468, 127] width 340 height 25
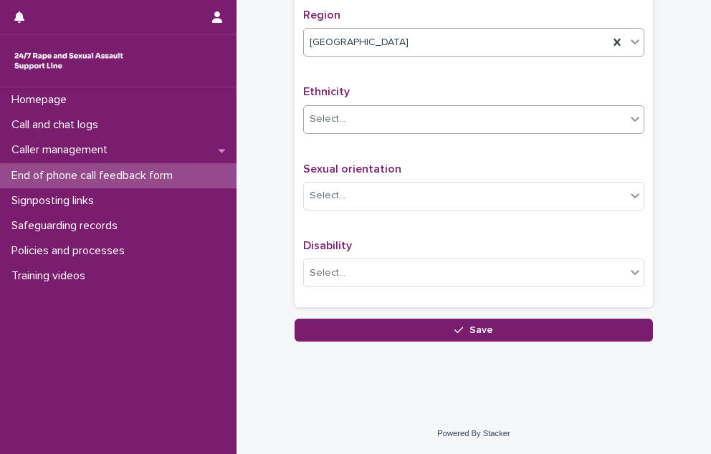
click at [410, 125] on div "Select..." at bounding box center [465, 119] width 322 height 24
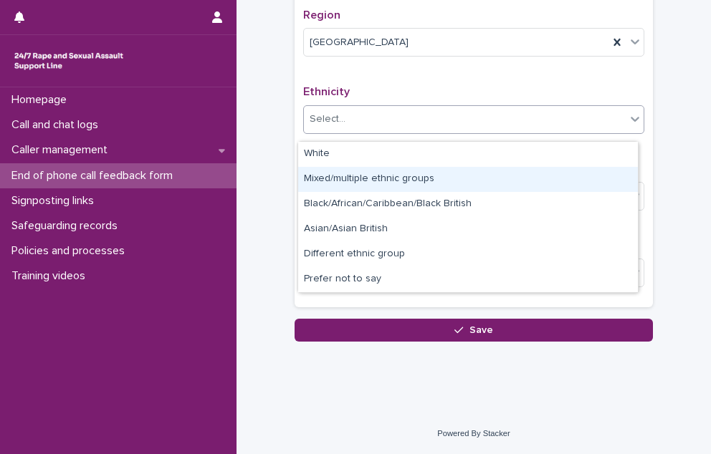
drag, startPoint x: 401, startPoint y: 163, endPoint x: 398, endPoint y: 176, distance: 12.4
click at [398, 176] on div "Mixed/multiple ethnic groups" at bounding box center [468, 179] width 340 height 25
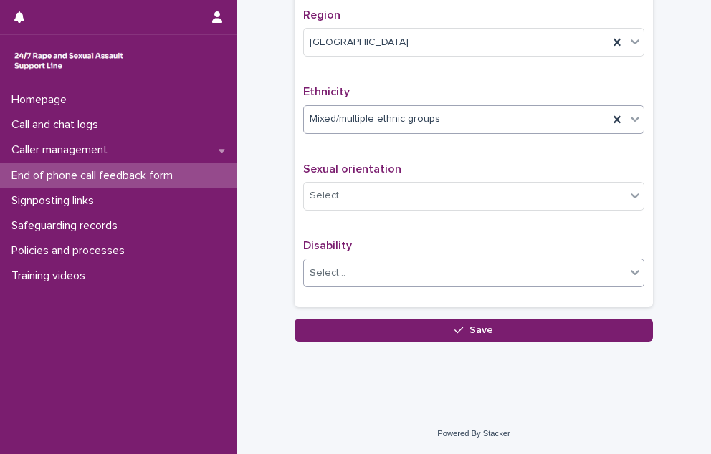
click at [395, 274] on div "Select..." at bounding box center [465, 274] width 322 height 24
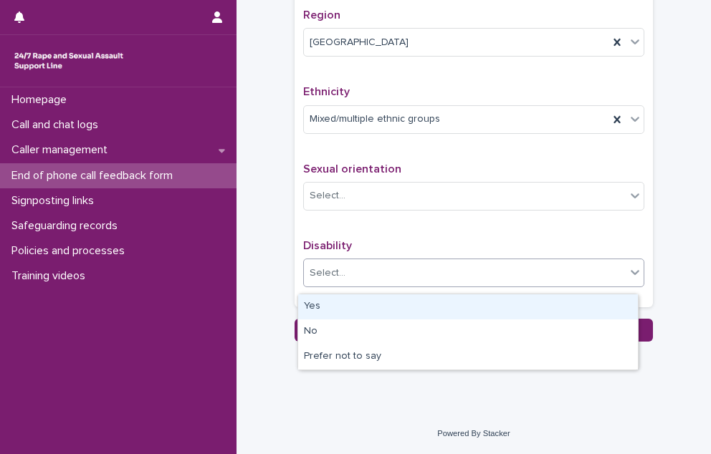
click at [384, 312] on div "Yes" at bounding box center [468, 306] width 340 height 25
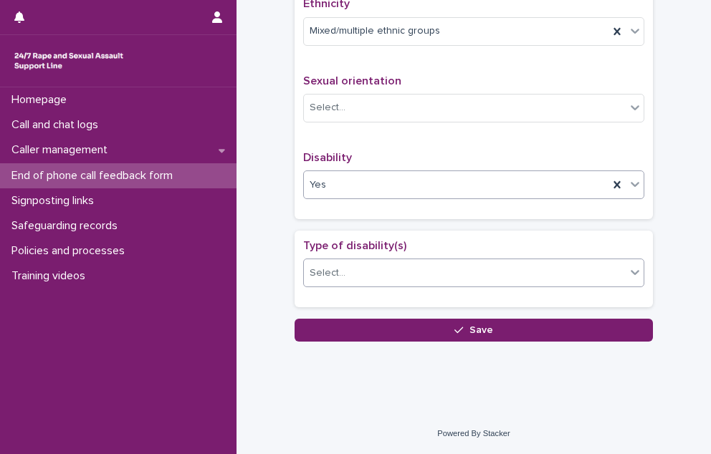
scroll to position [954, 0]
click at [388, 259] on div "Select..." at bounding box center [473, 273] width 341 height 29
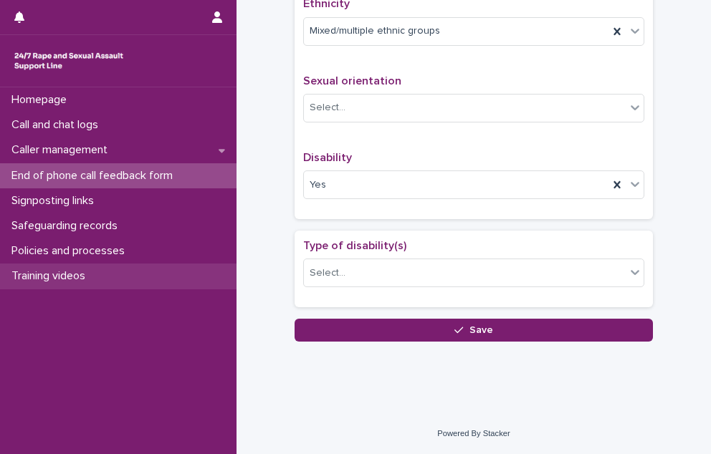
click at [228, 284] on div "Training videos" at bounding box center [118, 276] width 236 height 25
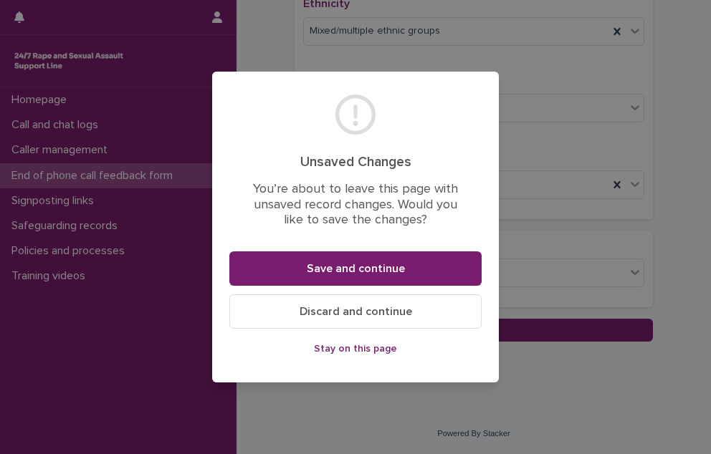
click at [387, 350] on span "Stay on this page" at bounding box center [355, 349] width 83 height 10
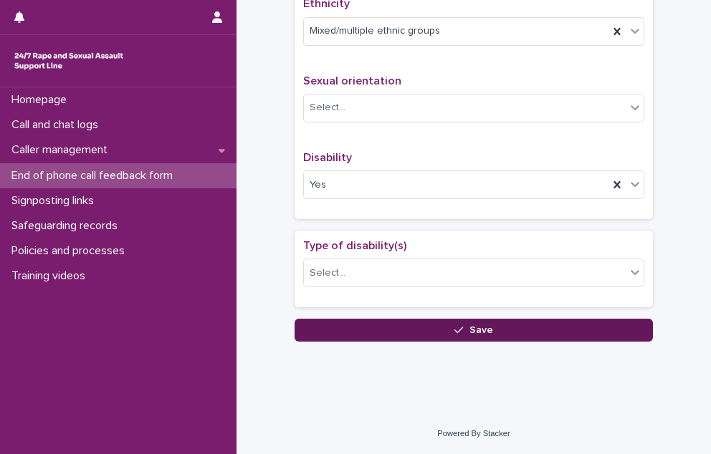
click at [390, 327] on button "Save" at bounding box center [473, 330] width 358 height 23
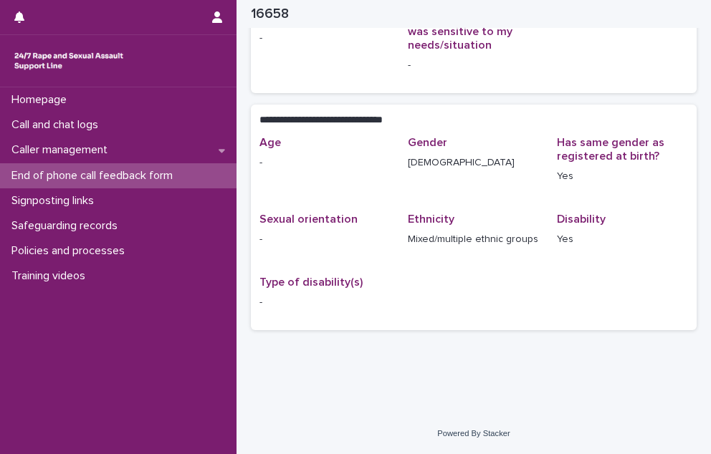
scroll to position [220, 0]
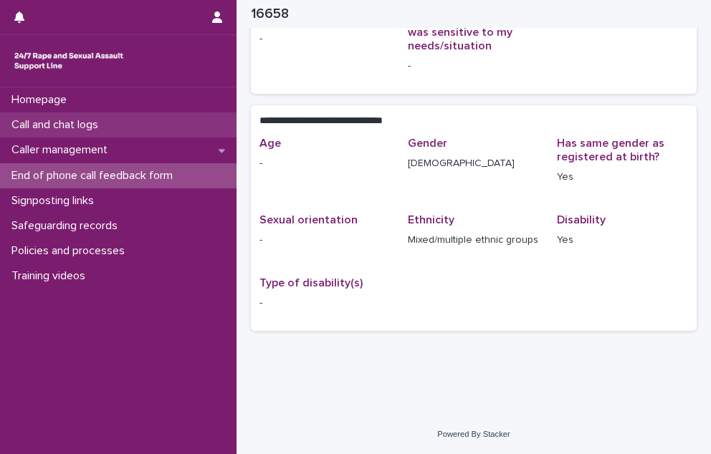
click at [69, 118] on div "Call and chat logs" at bounding box center [118, 124] width 236 height 25
